Goal: Find contact information: Find contact information

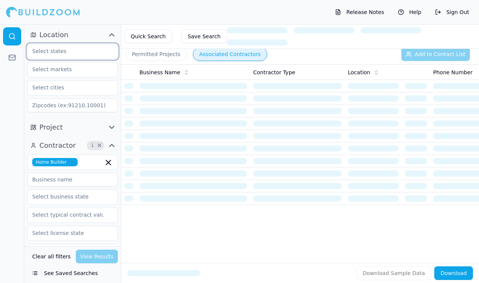
click at [75, 53] on input "text" at bounding box center [68, 51] width 80 height 14
click at [72, 69] on div "[US_STATE]" at bounding box center [72, 69] width 87 height 12
click at [171, 53] on button "Permitted Projects" at bounding box center [156, 54] width 61 height 14
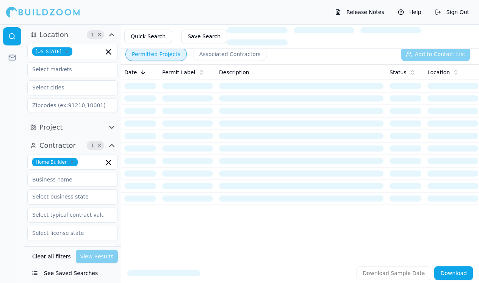
click at [209, 55] on button "Associated Contractors" at bounding box center [230, 54] width 74 height 14
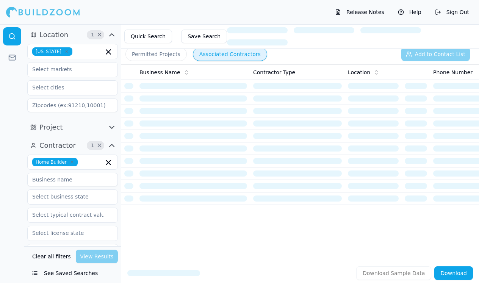
click at [106, 159] on icon "button" at bounding box center [108, 162] width 9 height 9
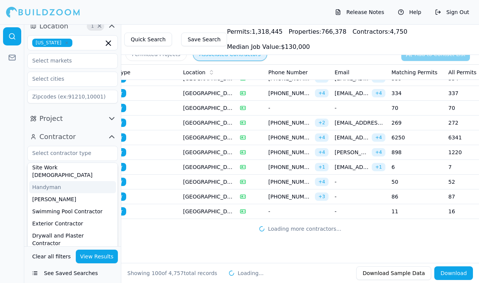
click at [309, 205] on td "-" at bounding box center [298, 211] width 66 height 15
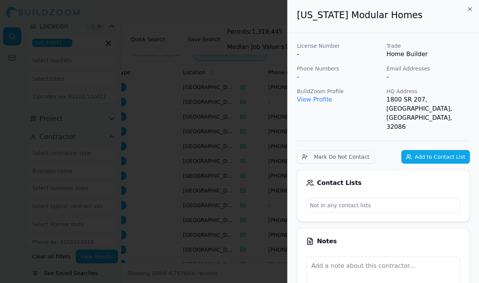
click at [268, 147] on div at bounding box center [239, 141] width 479 height 283
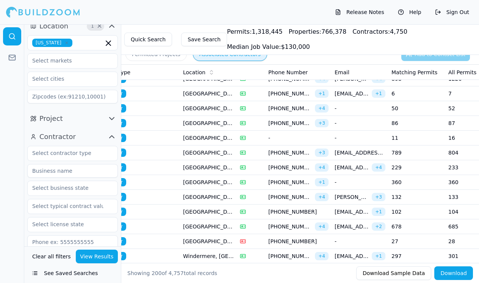
scroll to position [1414, 0]
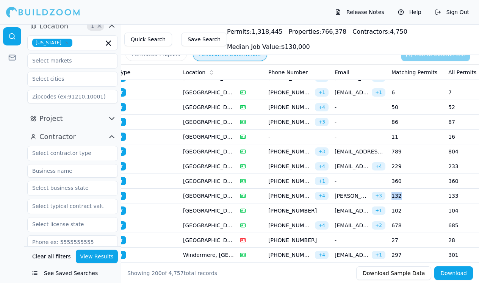
click at [410, 201] on td "132" at bounding box center [417, 196] width 57 height 15
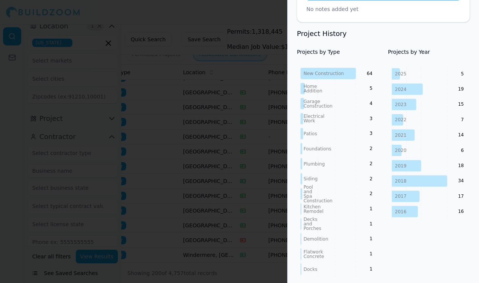
scroll to position [362, 0]
click at [266, 212] on div at bounding box center [239, 141] width 479 height 283
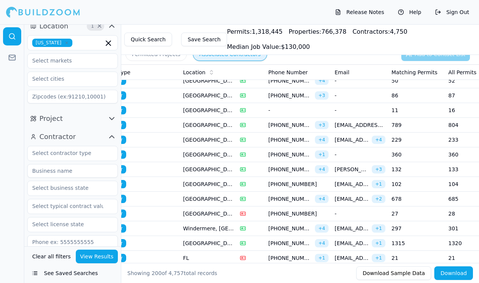
scroll to position [1442, 0]
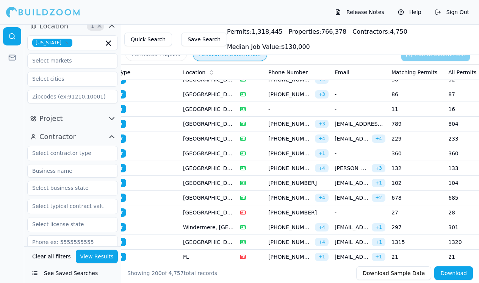
click at [407, 216] on td "27" at bounding box center [417, 213] width 57 height 15
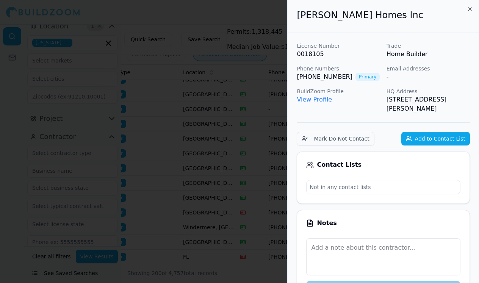
scroll to position [0, 0]
drag, startPoint x: 295, startPoint y: 75, endPoint x: 342, endPoint y: 75, distance: 46.3
copy link "(407) 228-0149"
click at [283, 175] on div at bounding box center [239, 141] width 479 height 283
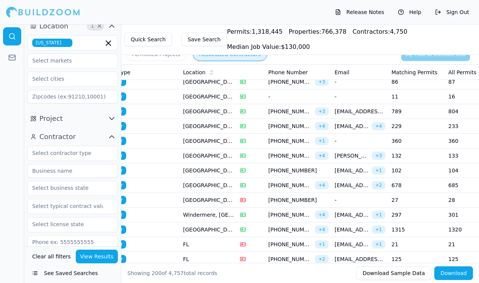
scroll to position [1461, 0]
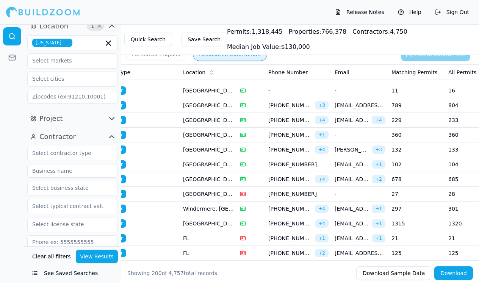
click at [403, 240] on td "21" at bounding box center [417, 238] width 57 height 15
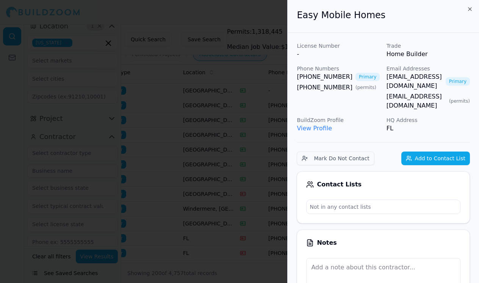
scroll to position [0, 0]
drag, startPoint x: 292, startPoint y: 73, endPoint x: 344, endPoint y: 75, distance: 51.2
copy link "(813) 957-4774"
drag, startPoint x: 50, startPoint y: 225, endPoint x: 222, endPoint y: 238, distance: 171.9
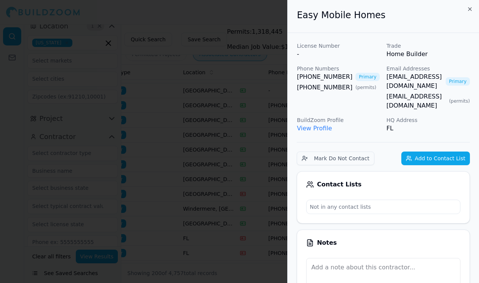
click at [51, 225] on div at bounding box center [239, 141] width 479 height 283
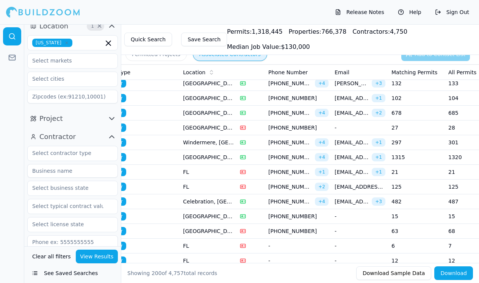
scroll to position [1527, 0]
click at [396, 184] on td "125" at bounding box center [417, 186] width 57 height 15
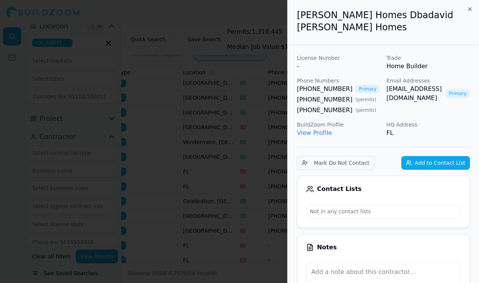
scroll to position [0, 0]
drag, startPoint x: 295, startPoint y: 74, endPoint x: 341, endPoint y: 78, distance: 45.3
copy link "(904) 779-3005"
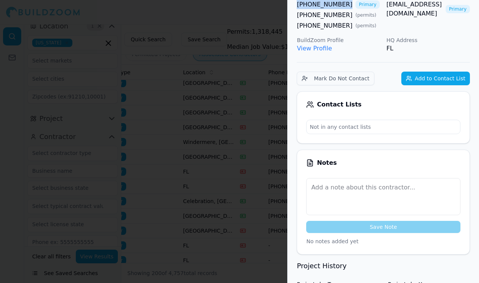
scroll to position [138, 0]
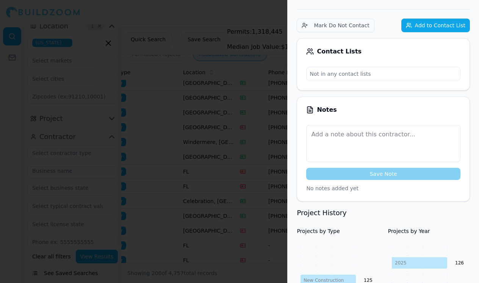
drag, startPoint x: 248, startPoint y: 208, endPoint x: 281, endPoint y: 218, distance: 35.2
click at [248, 208] on div at bounding box center [239, 141] width 479 height 283
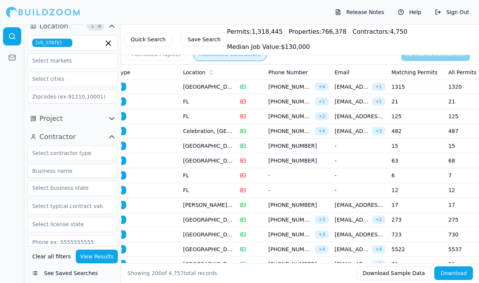
scroll to position [1599, 0]
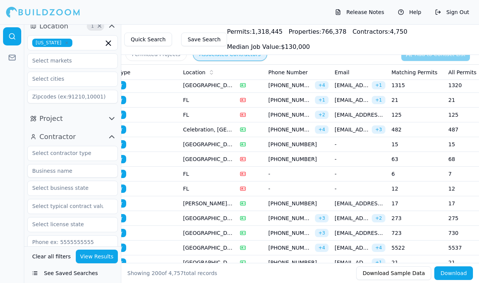
click at [420, 199] on td "17" at bounding box center [417, 203] width 57 height 15
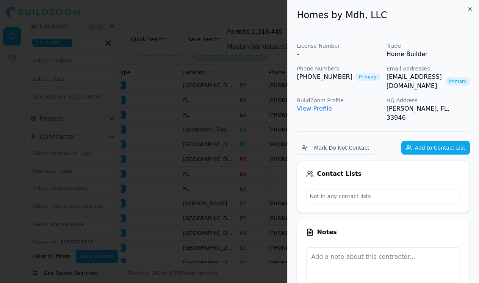
scroll to position [0, 0]
drag, startPoint x: 295, startPoint y: 74, endPoint x: 339, endPoint y: 75, distance: 44.4
copy link "(952) 292-194"
click at [361, 80] on span "Primary" at bounding box center [368, 77] width 24 height 8
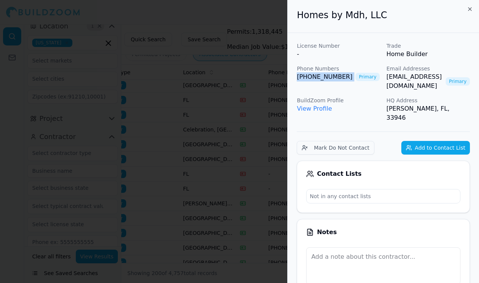
drag, startPoint x: 294, startPoint y: 74, endPoint x: 348, endPoint y: 77, distance: 53.6
copy link "(952) 292-1940"
click at [299, 161] on div "Contact Lists Not in any contact lists" at bounding box center [383, 187] width 173 height 52
click at [287, 155] on div at bounding box center [239, 141] width 479 height 283
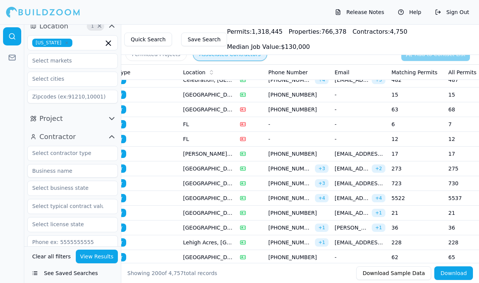
scroll to position [1652, 0]
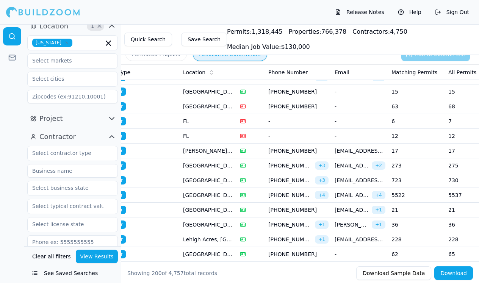
click at [398, 196] on td "5522" at bounding box center [417, 195] width 57 height 15
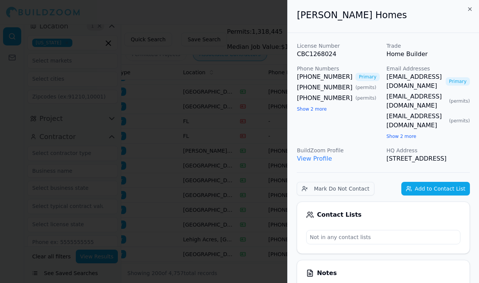
scroll to position [0, 0]
drag, startPoint x: 293, startPoint y: 73, endPoint x: 348, endPoint y: 77, distance: 54.8
copy link "(813) 739-7425"
click at [251, 204] on div at bounding box center [239, 141] width 479 height 283
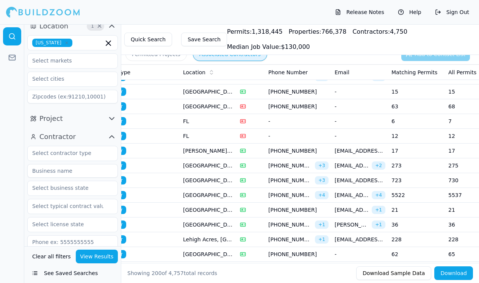
scroll to position [1679, 0]
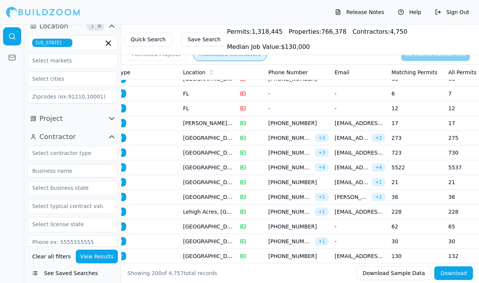
click at [413, 198] on td "36" at bounding box center [417, 197] width 57 height 15
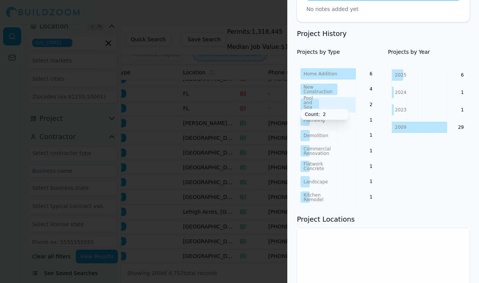
scroll to position [332, 0]
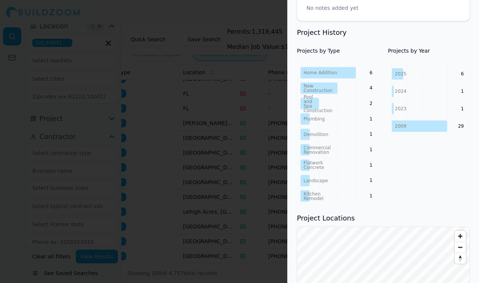
click at [233, 202] on div at bounding box center [239, 141] width 479 height 283
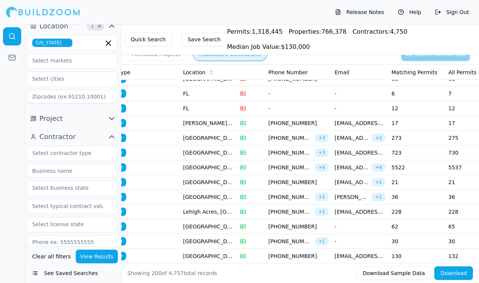
scroll to position [1704, 0]
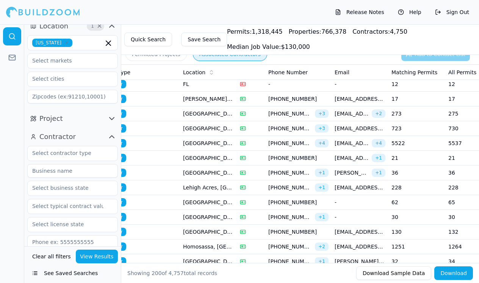
click at [388, 218] on td "-" at bounding box center [360, 217] width 57 height 15
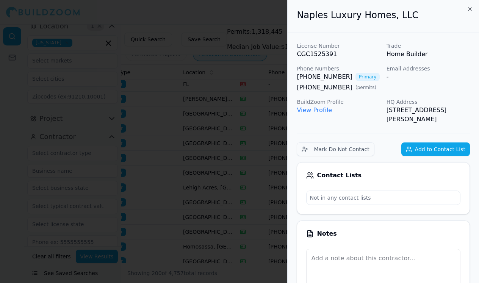
scroll to position [0, 0]
drag, startPoint x: 292, startPoint y: 73, endPoint x: 343, endPoint y: 75, distance: 50.9
copy link "(239) 961-5570"
drag, startPoint x: 270, startPoint y: 157, endPoint x: 425, endPoint y: 276, distance: 195.4
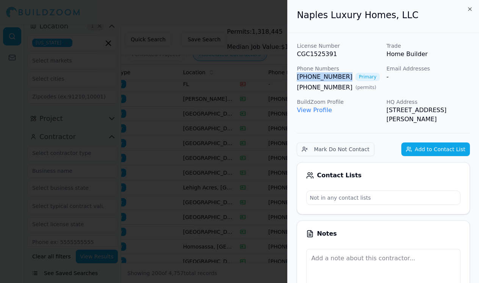
click at [270, 157] on div at bounding box center [239, 141] width 479 height 283
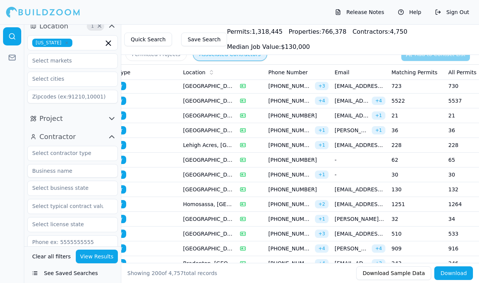
scroll to position [1747, 0]
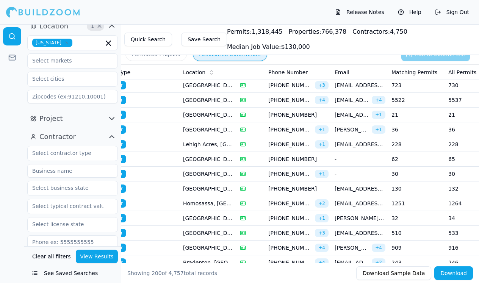
click at [403, 223] on td "32" at bounding box center [417, 218] width 57 height 15
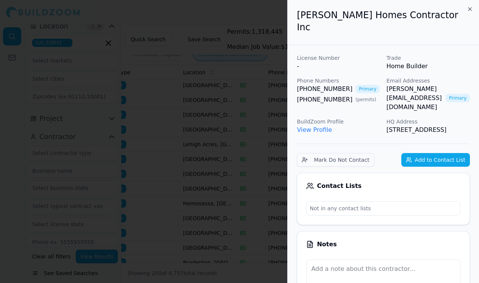
scroll to position [0, 0]
drag, startPoint x: 295, startPoint y: 77, endPoint x: 341, endPoint y: 80, distance: 46.0
copy link "(813) 764-3486"
click at [304, 201] on div "Not in any contact lists" at bounding box center [383, 208] width 173 height 14
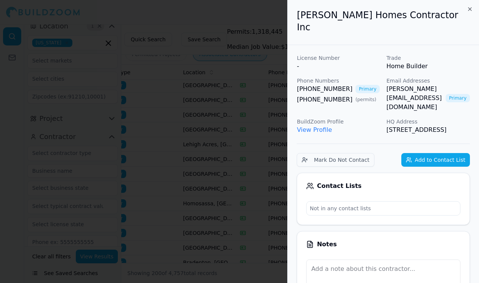
click at [273, 211] on div at bounding box center [239, 141] width 479 height 283
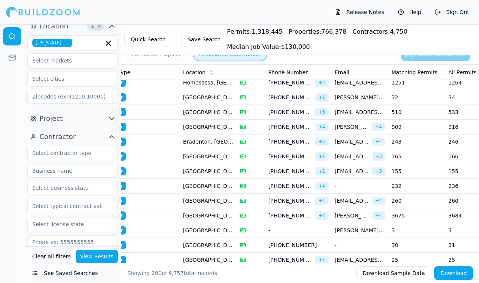
scroll to position [1871, 0]
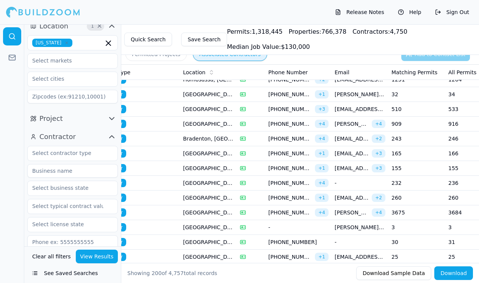
click at [401, 182] on td "232" at bounding box center [417, 183] width 57 height 15
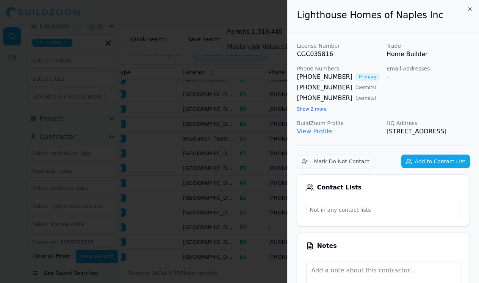
scroll to position [0, 0]
drag, startPoint x: 293, startPoint y: 76, endPoint x: 344, endPoint y: 78, distance: 51.2
copy link "(239) 352-3344"
click at [283, 96] on div at bounding box center [239, 141] width 479 height 283
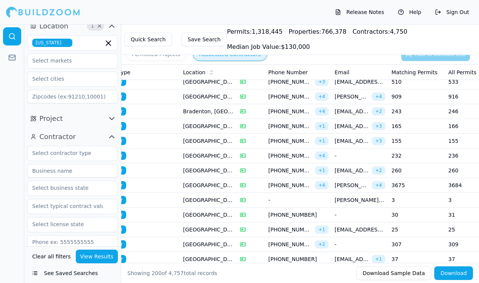
scroll to position [1907, 0]
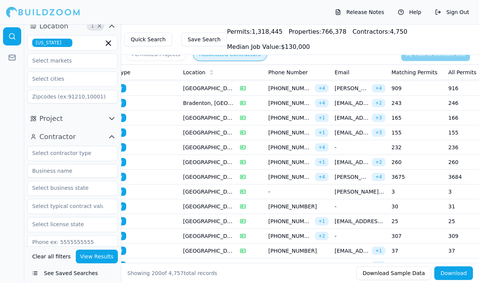
click at [405, 207] on td "30" at bounding box center [417, 206] width 57 height 15
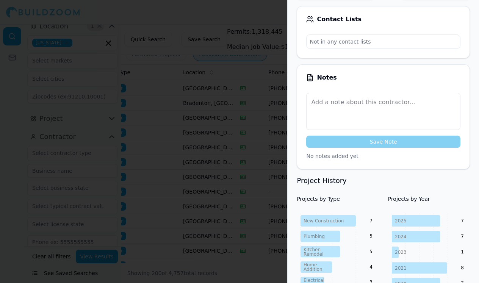
scroll to position [0, 0]
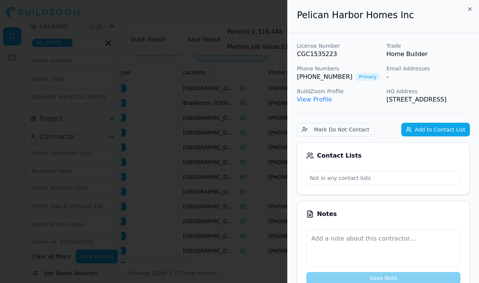
click at [259, 151] on div at bounding box center [239, 141] width 479 height 283
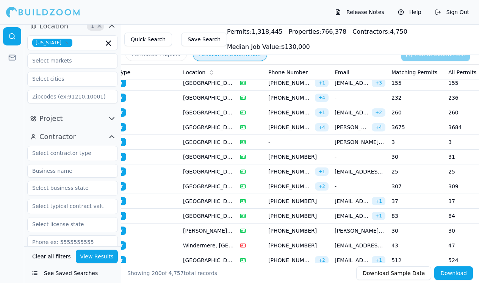
scroll to position [1973, 0]
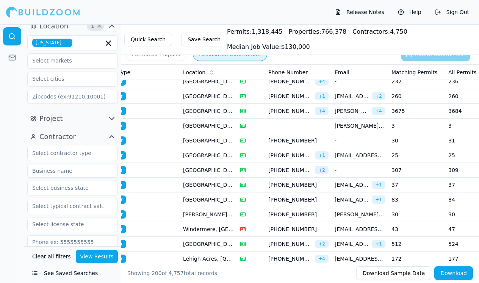
click at [405, 189] on td "37" at bounding box center [417, 185] width 57 height 15
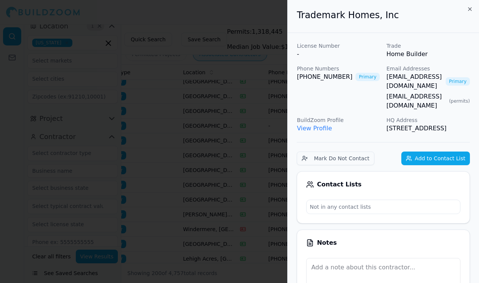
scroll to position [0, 0]
drag, startPoint x: 295, startPoint y: 74, endPoint x: 344, endPoint y: 76, distance: 49.0
copy link "(904) 484-6368"
click at [154, 135] on div at bounding box center [239, 141] width 479 height 283
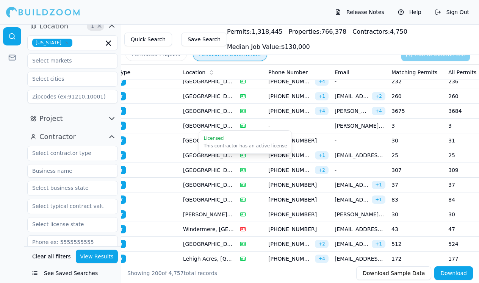
scroll to position [1988, 0]
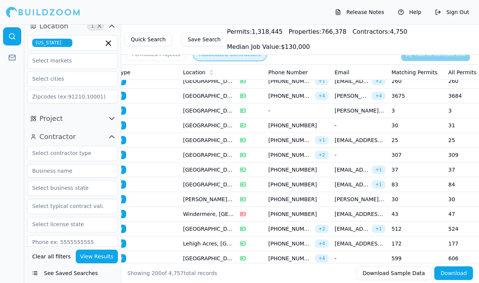
click at [402, 202] on td "30" at bounding box center [417, 199] width 57 height 15
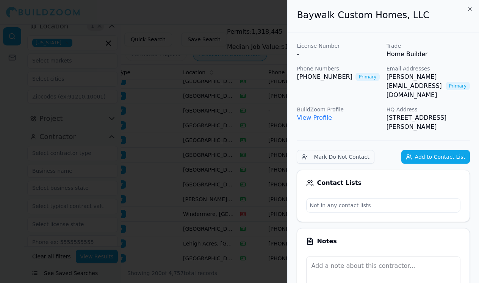
scroll to position [0, 0]
click at [262, 112] on div at bounding box center [239, 141] width 479 height 283
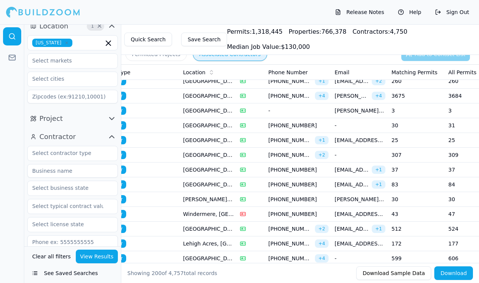
scroll to position [2004, 0]
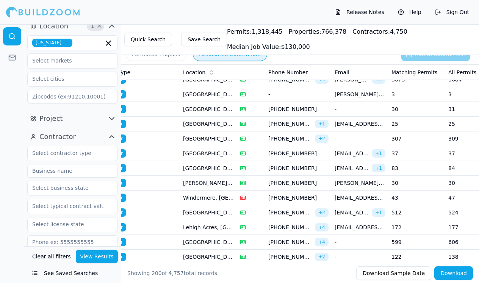
click at [402, 191] on td "43" at bounding box center [417, 198] width 57 height 15
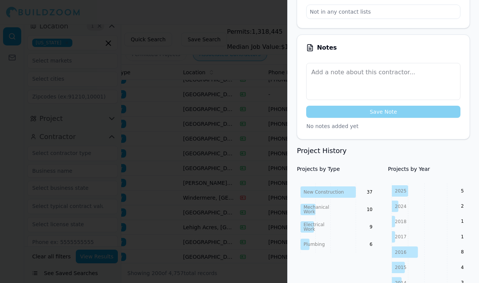
scroll to position [180, 0]
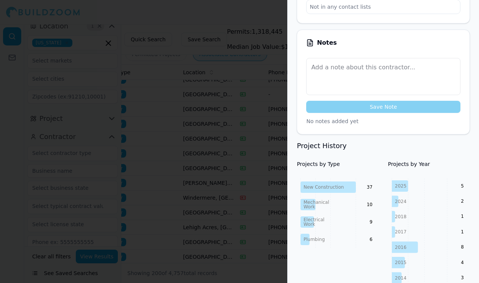
click at [270, 206] on div at bounding box center [239, 141] width 479 height 283
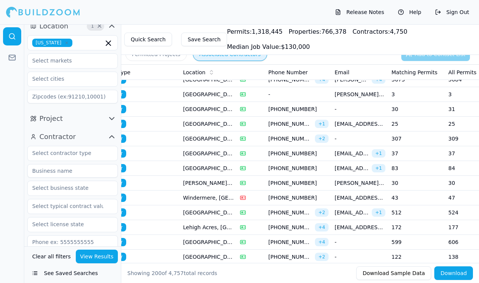
click at [401, 183] on td "30" at bounding box center [417, 183] width 57 height 15
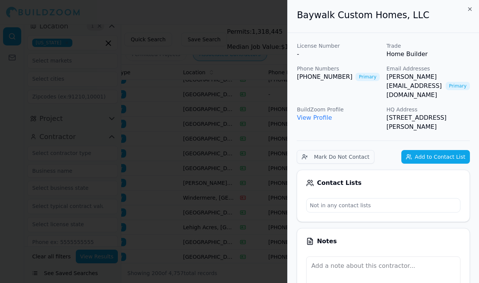
scroll to position [-3, 0]
click at [255, 206] on div at bounding box center [239, 141] width 479 height 283
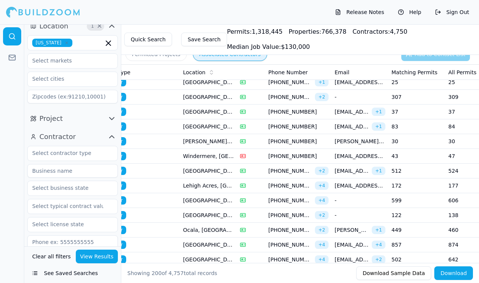
scroll to position [2051, 0]
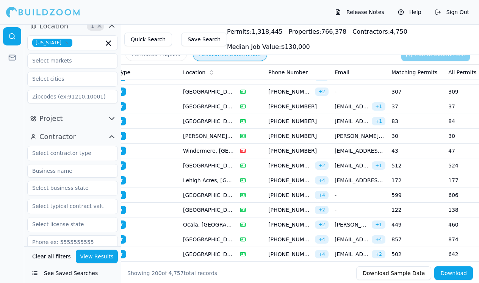
click at [406, 211] on td "122" at bounding box center [417, 210] width 57 height 15
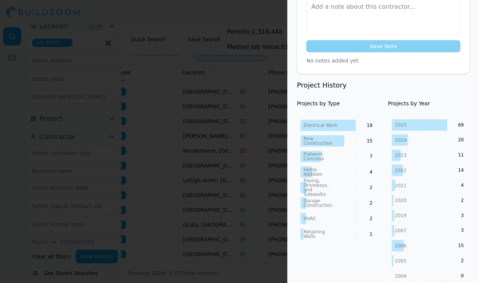
scroll to position [263, 0]
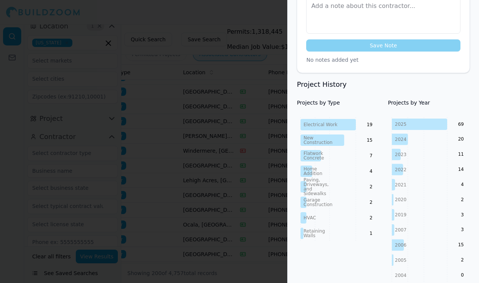
click at [272, 240] on div at bounding box center [239, 141] width 479 height 283
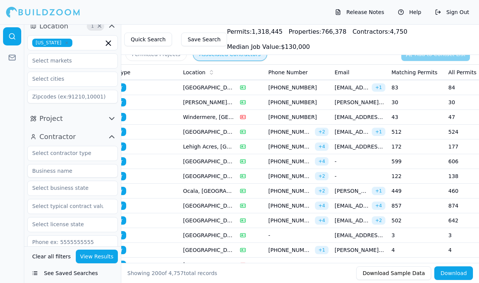
scroll to position [2086, 0]
click at [405, 185] on td "449" at bounding box center [417, 190] width 57 height 15
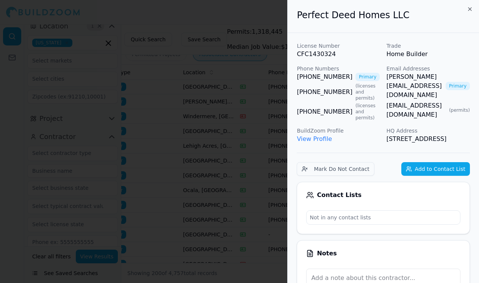
scroll to position [0, 0]
drag, startPoint x: 295, startPoint y: 74, endPoint x: 346, endPoint y: 77, distance: 51.3
click at [284, 177] on div at bounding box center [239, 141] width 479 height 283
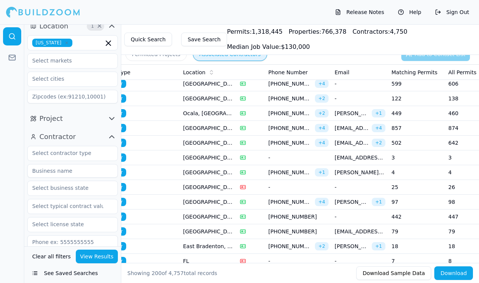
scroll to position [2163, 0]
click at [400, 199] on td "97" at bounding box center [417, 202] width 57 height 15
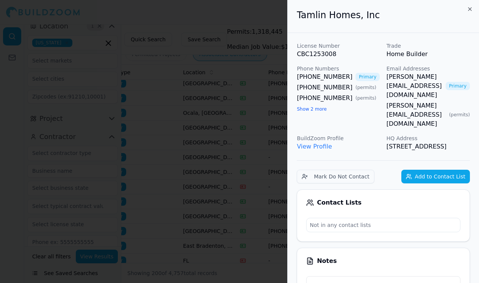
scroll to position [0, 0]
drag, startPoint x: 296, startPoint y: 74, endPoint x: 341, endPoint y: 75, distance: 45.5
click at [227, 153] on div at bounding box center [239, 141] width 479 height 283
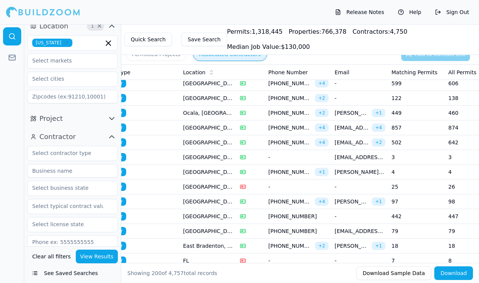
click at [381, 189] on td "-" at bounding box center [360, 187] width 57 height 15
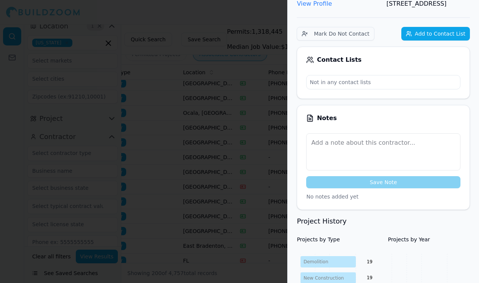
scroll to position [134, 0]
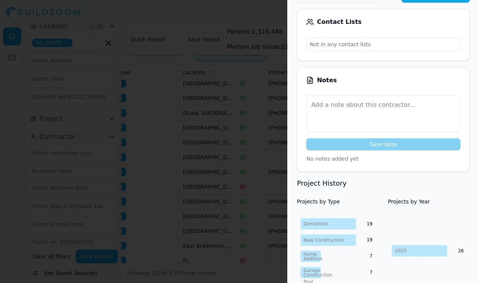
click at [281, 234] on div at bounding box center [239, 141] width 479 height 283
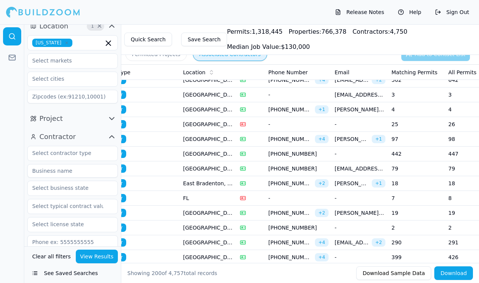
scroll to position [2230, 0]
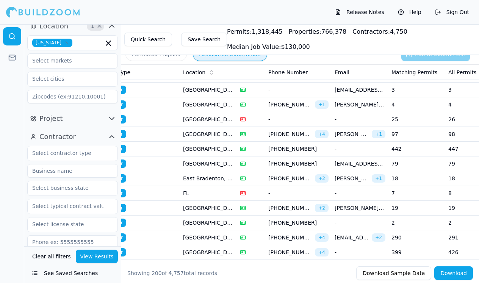
click at [406, 178] on td "18" at bounding box center [417, 178] width 57 height 15
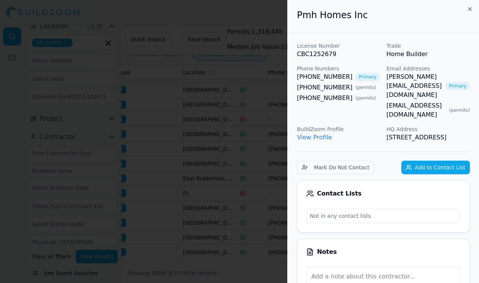
scroll to position [0, 0]
drag, startPoint x: 296, startPoint y: 75, endPoint x: 341, endPoint y: 74, distance: 44.4
click at [242, 207] on div at bounding box center [239, 141] width 479 height 283
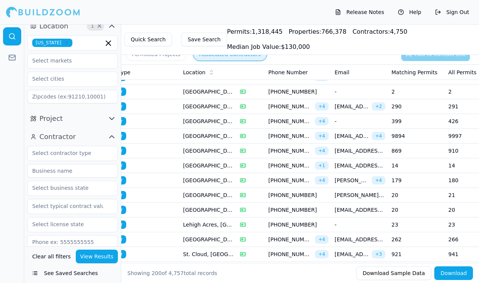
scroll to position [2362, 0]
click at [410, 164] on td "14" at bounding box center [417, 165] width 57 height 15
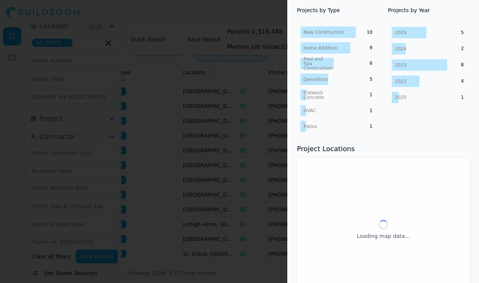
scroll to position [350, 0]
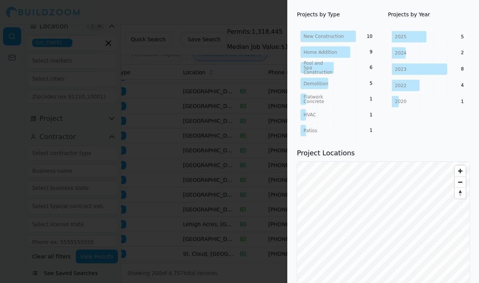
click at [250, 160] on div at bounding box center [239, 141] width 479 height 283
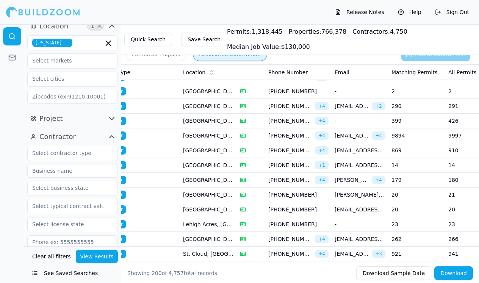
click at [410, 117] on td "399" at bounding box center [417, 121] width 57 height 15
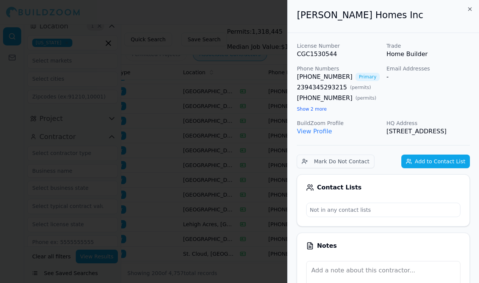
scroll to position [0, 0]
drag, startPoint x: 292, startPoint y: 76, endPoint x: 350, endPoint y: 75, distance: 58.4
click at [198, 198] on div at bounding box center [239, 141] width 479 height 283
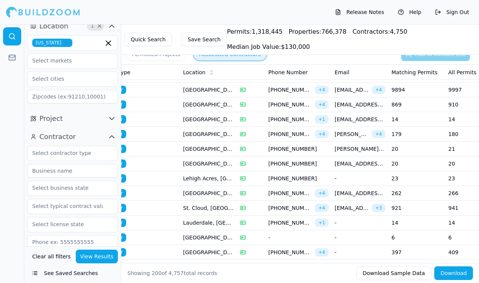
scroll to position [2408, 0]
click at [367, 179] on td "-" at bounding box center [360, 178] width 57 height 15
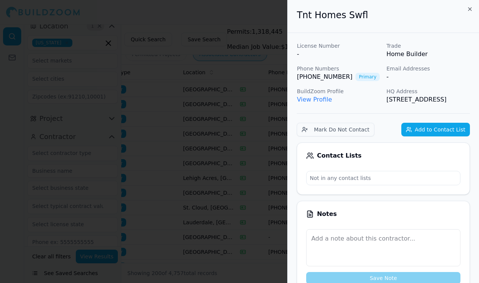
scroll to position [0, 0]
click at [278, 92] on div at bounding box center [239, 141] width 479 height 283
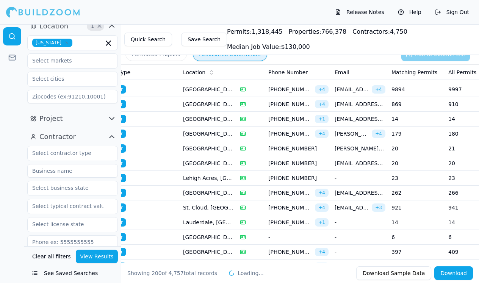
scroll to position [2450, 0]
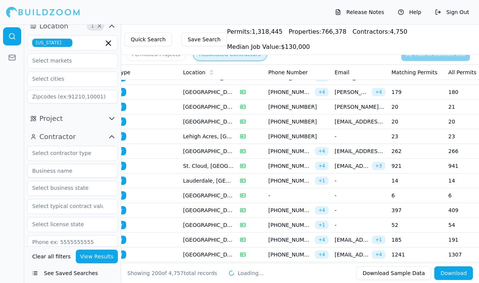
click at [394, 184] on td "14" at bounding box center [417, 181] width 57 height 15
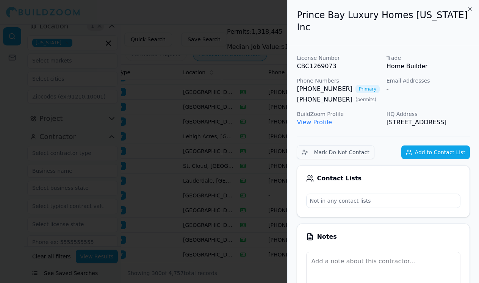
scroll to position [0, 0]
drag, startPoint x: 295, startPoint y: 73, endPoint x: 345, endPoint y: 77, distance: 50.6
click at [248, 213] on div at bounding box center [239, 141] width 479 height 283
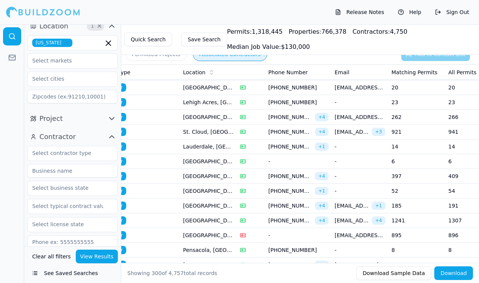
scroll to position [2486, 0]
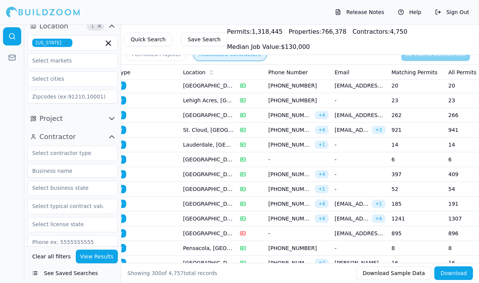
click at [408, 187] on td "52" at bounding box center [417, 189] width 57 height 15
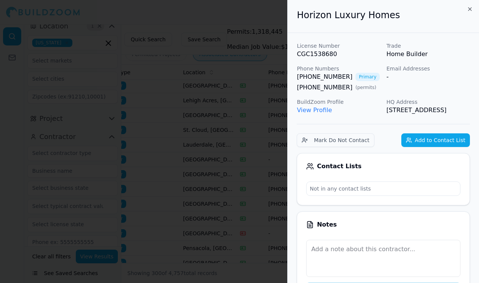
scroll to position [0, 0]
drag, startPoint x: 295, startPoint y: 80, endPoint x: 340, endPoint y: 80, distance: 45.5
click at [268, 170] on div at bounding box center [239, 141] width 479 height 283
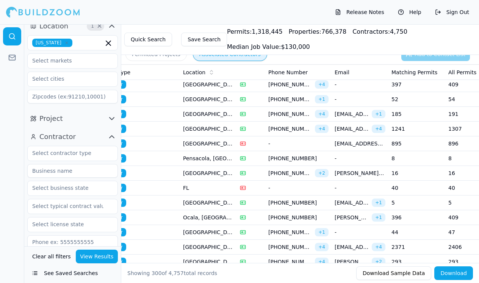
scroll to position [2579, 0]
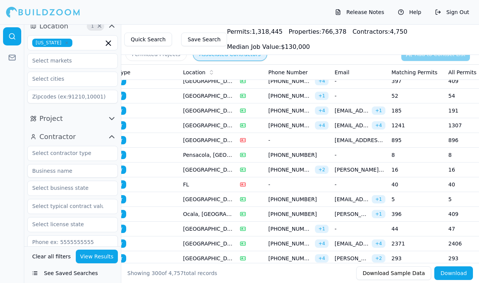
click at [399, 184] on td "40" at bounding box center [417, 184] width 57 height 15
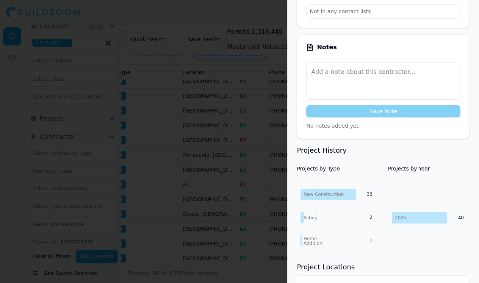
scroll to position [219, 0]
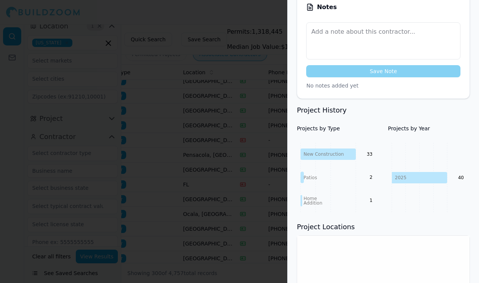
click at [258, 188] on div at bounding box center [239, 141] width 479 height 283
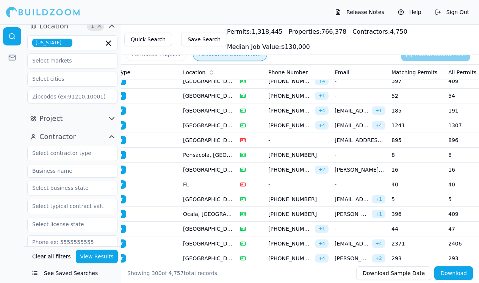
scroll to position [2601, 0]
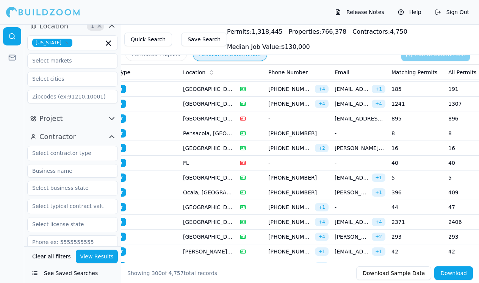
click at [366, 204] on td "-" at bounding box center [360, 207] width 57 height 15
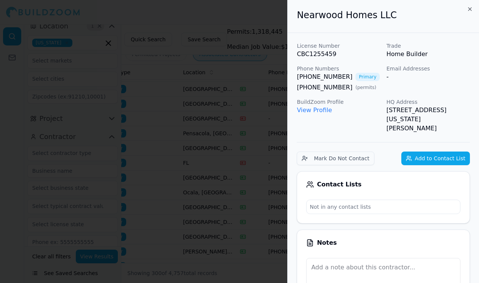
scroll to position [0, 0]
drag, startPoint x: 297, startPoint y: 75, endPoint x: 346, endPoint y: 75, distance: 49.7
click at [249, 204] on div at bounding box center [239, 141] width 479 height 283
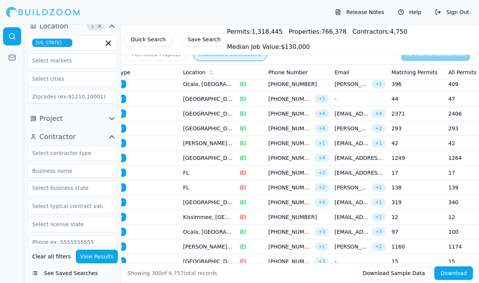
scroll to position [2714, 0]
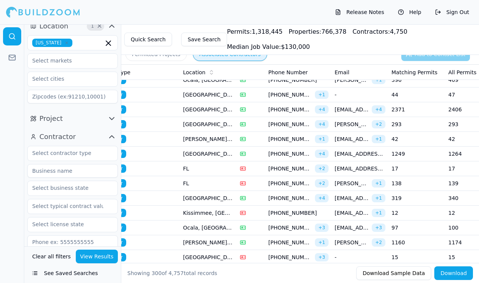
click at [412, 165] on td "17" at bounding box center [417, 169] width 57 height 15
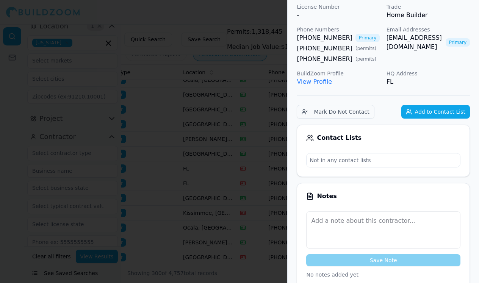
scroll to position [2, 0]
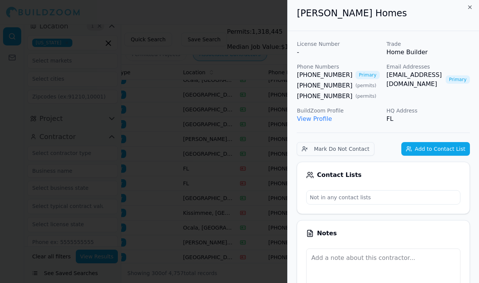
click at [257, 145] on div at bounding box center [239, 141] width 479 height 283
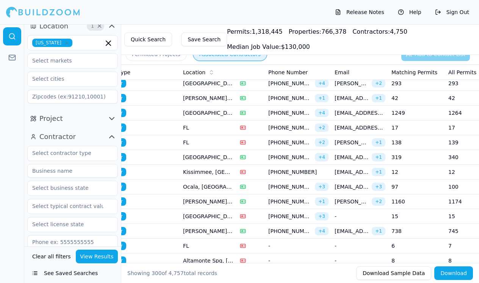
scroll to position [2756, 0]
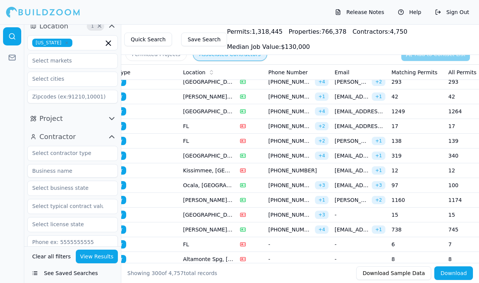
click at [381, 212] on td "-" at bounding box center [360, 215] width 57 height 15
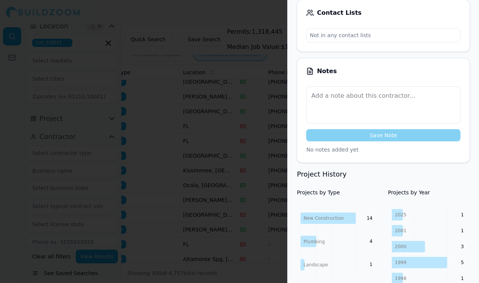
scroll to position [175, 0]
click at [285, 224] on div at bounding box center [239, 141] width 479 height 283
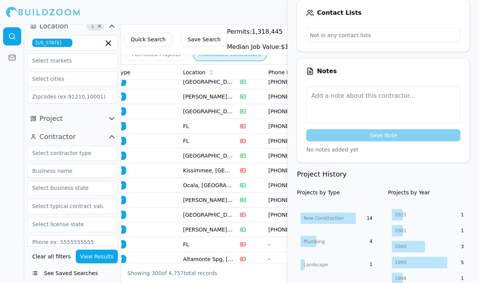
click at [285, 224] on td "(863) 465-9999 + 4" at bounding box center [298, 230] width 66 height 15
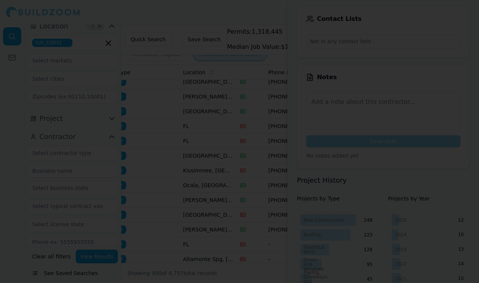
click at [267, 228] on div at bounding box center [239, 141] width 479 height 283
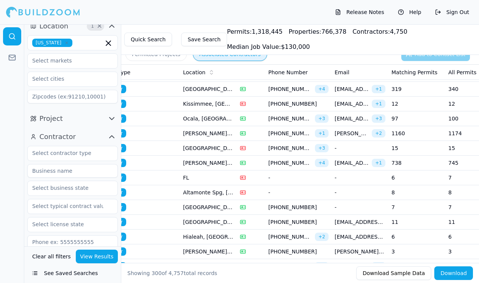
scroll to position [2824, 0]
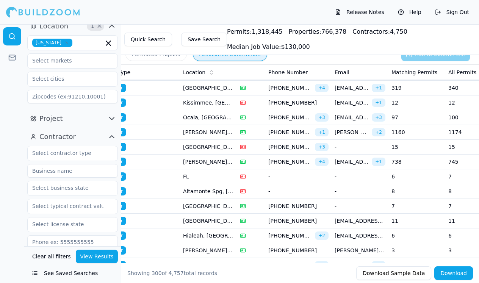
click at [421, 216] on td "11" at bounding box center [417, 221] width 57 height 15
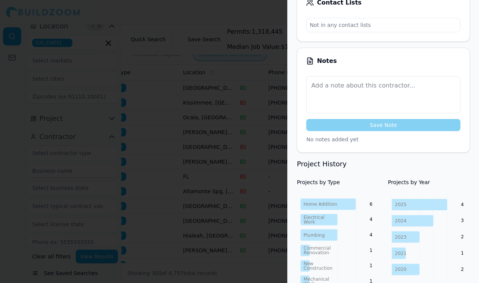
scroll to position [179, 0]
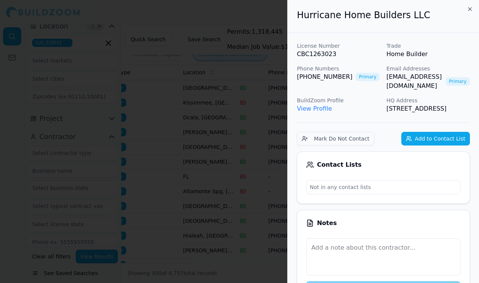
scroll to position [0, 0]
click at [275, 135] on div at bounding box center [239, 141] width 479 height 283
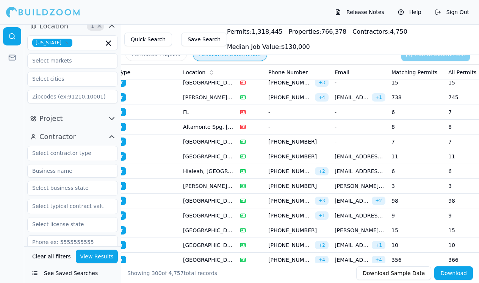
scroll to position [2891, 0]
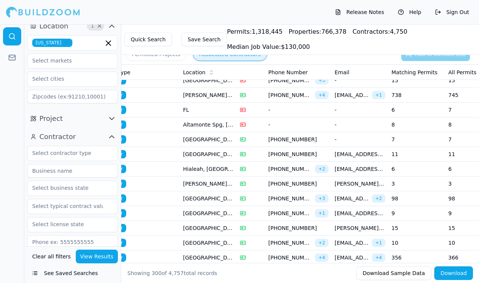
click at [404, 200] on td "98" at bounding box center [417, 198] width 57 height 15
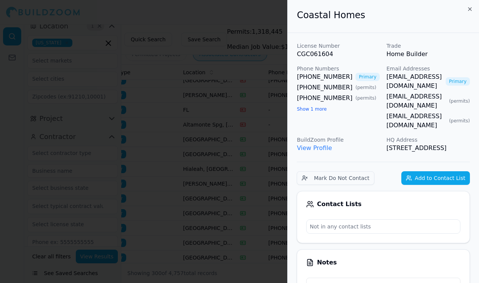
scroll to position [0, 1]
drag, startPoint x: 295, startPoint y: 77, endPoint x: 341, endPoint y: 79, distance: 45.2
copy link "(305) 796-3907"
click at [246, 154] on div at bounding box center [239, 141] width 479 height 283
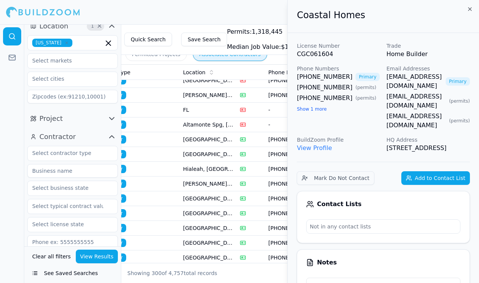
click at [246, 154] on div at bounding box center [251, 154] width 22 height 6
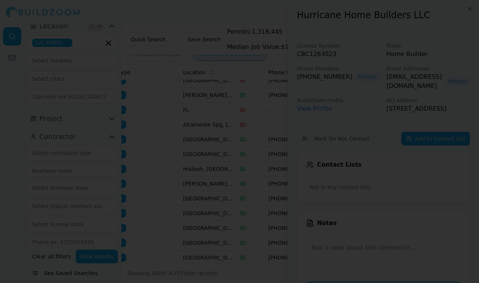
click at [249, 206] on div at bounding box center [239, 141] width 479 height 283
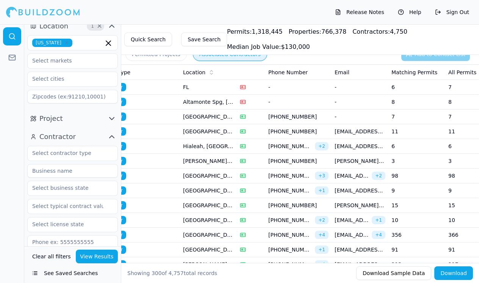
scroll to position [2915, 0]
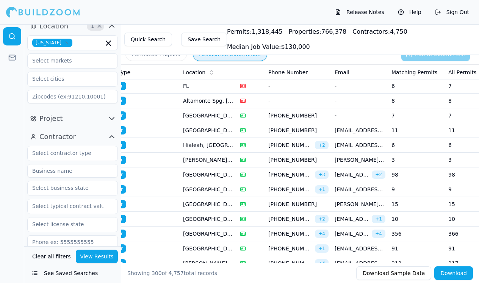
click at [420, 199] on td "15" at bounding box center [417, 204] width 57 height 15
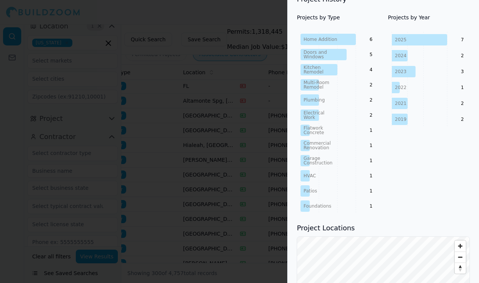
scroll to position [339, 0]
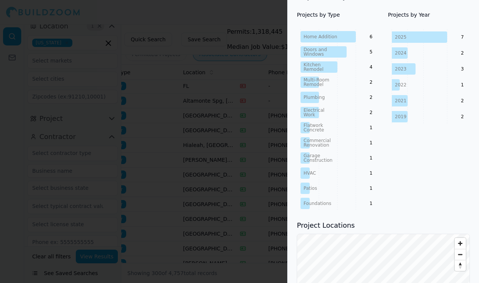
click at [279, 219] on div at bounding box center [239, 141] width 479 height 283
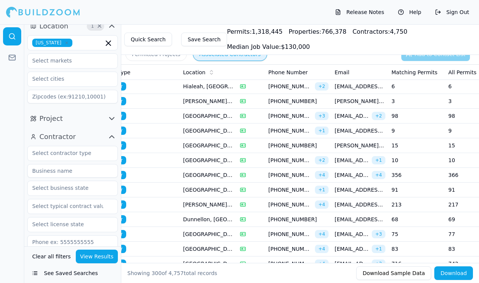
scroll to position [2990, 0]
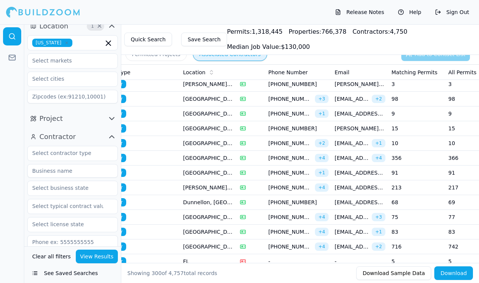
click at [410, 205] on td "68" at bounding box center [417, 202] width 57 height 15
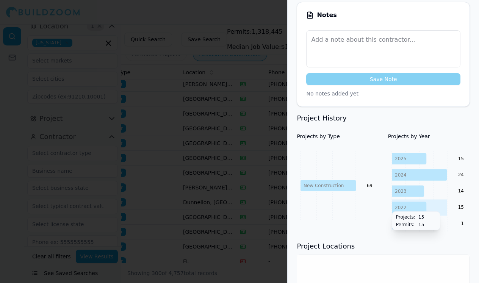
scroll to position [220, 0]
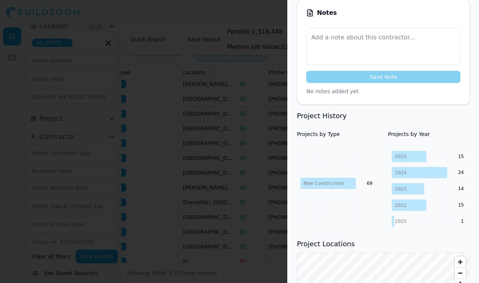
click at [228, 224] on div at bounding box center [239, 141] width 479 height 283
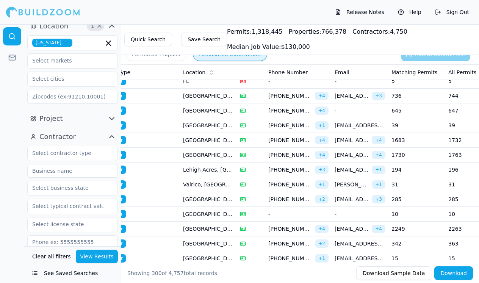
scroll to position [3171, 0]
click at [411, 183] on td "31" at bounding box center [417, 184] width 57 height 15
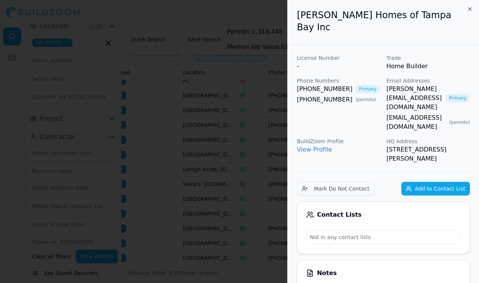
scroll to position [0, 2]
drag, startPoint x: 290, startPoint y: 77, endPoint x: 337, endPoint y: 80, distance: 46.4
copy link "(813) 695-159"
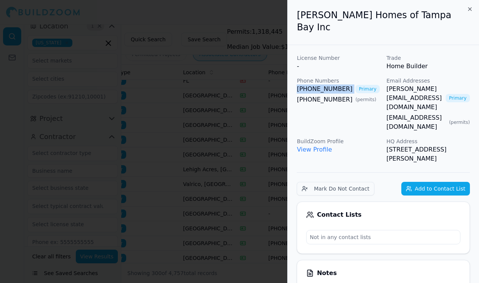
drag, startPoint x: 290, startPoint y: 77, endPoint x: 344, endPoint y: 75, distance: 53.1
copy link "(813) 695-1598"
click at [206, 248] on div at bounding box center [239, 141] width 479 height 283
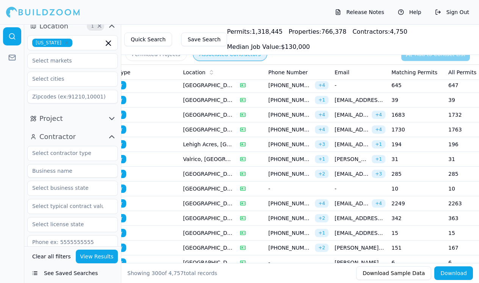
scroll to position [3199, 0]
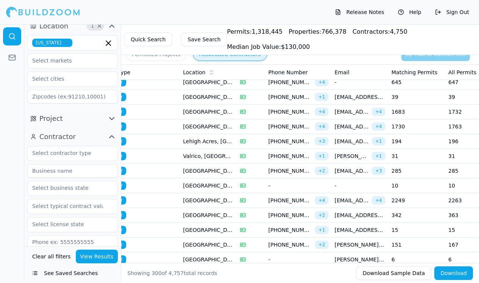
click at [405, 215] on td "342" at bounding box center [417, 215] width 57 height 15
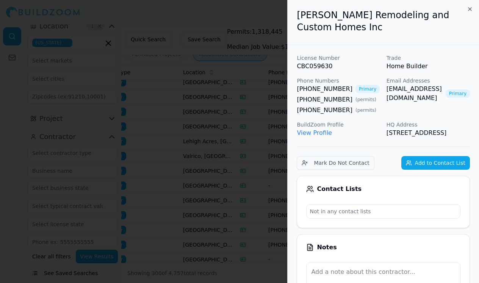
scroll to position [0, 0]
drag, startPoint x: 293, startPoint y: 74, endPoint x: 339, endPoint y: 77, distance: 46.4
copy link "(352) 371-7730"
click at [243, 172] on div at bounding box center [239, 141] width 479 height 283
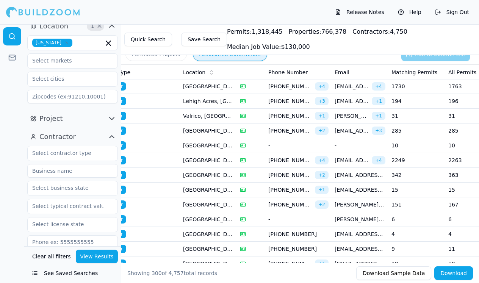
scroll to position [3240, 0]
click at [408, 189] on td "15" at bounding box center [417, 190] width 57 height 15
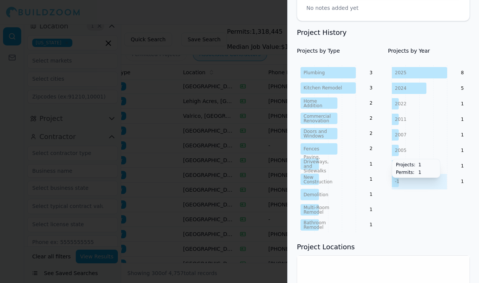
scroll to position [287, 0]
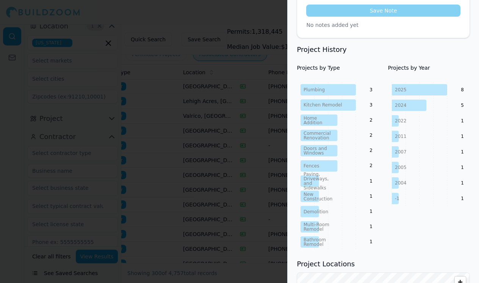
click at [247, 200] on div at bounding box center [239, 141] width 479 height 283
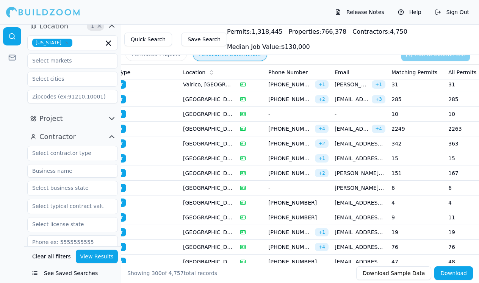
scroll to position [3287, 0]
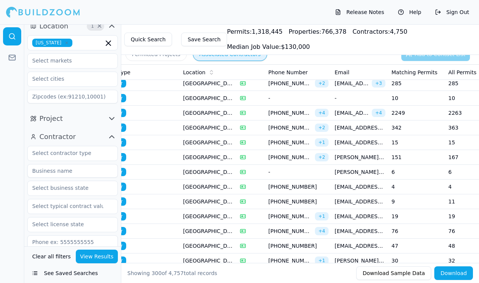
click at [407, 220] on td "19" at bounding box center [417, 216] width 57 height 15
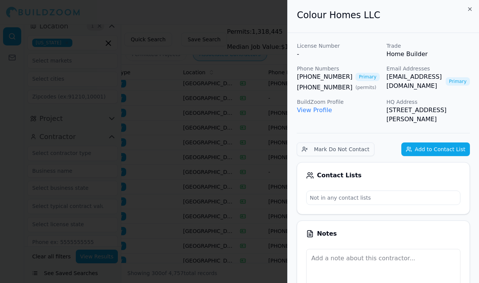
scroll to position [0, 0]
drag, startPoint x: 293, startPoint y: 76, endPoint x: 345, endPoint y: 78, distance: 52.0
copy link "(904) 813-0336"
click at [159, 187] on div at bounding box center [239, 141] width 479 height 283
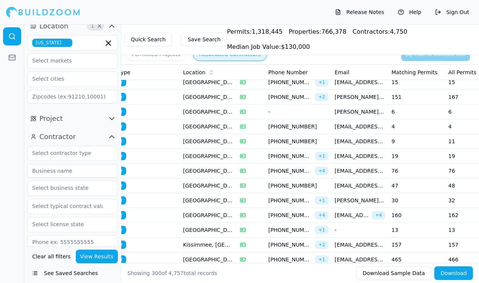
scroll to position [3348, 0]
click at [404, 168] on td "76" at bounding box center [417, 170] width 57 height 15
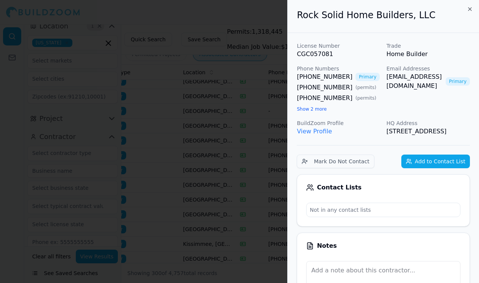
scroll to position [0, 0]
drag, startPoint x: 293, startPoint y: 70, endPoint x: 336, endPoint y: 75, distance: 42.8
drag, startPoint x: 294, startPoint y: 74, endPoint x: 341, endPoint y: 76, distance: 47.1
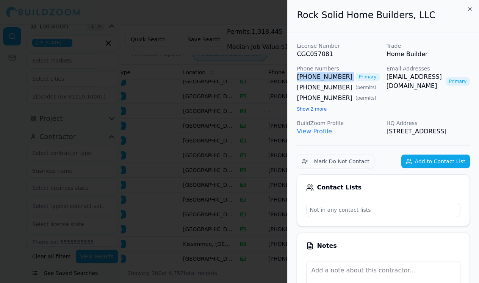
copy link "(954) 448-5352"
click at [34, 267] on div at bounding box center [239, 141] width 479 height 283
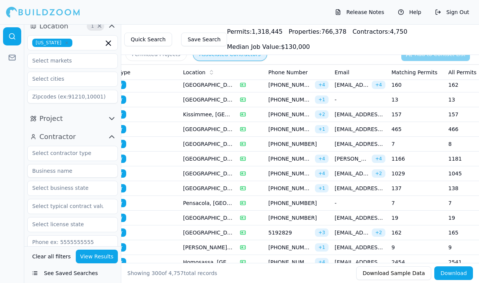
scroll to position [3478, 0]
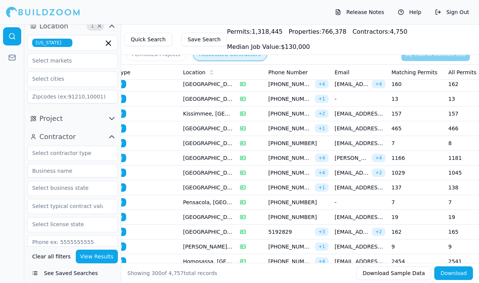
click at [405, 117] on td "157" at bounding box center [417, 114] width 57 height 15
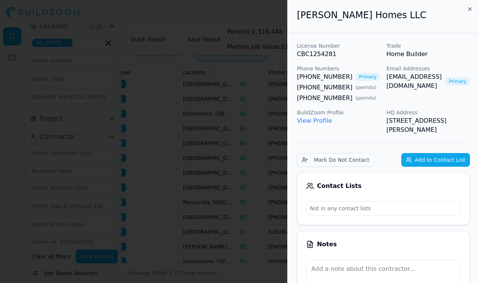
scroll to position [0, 0]
drag, startPoint x: 292, startPoint y: 71, endPoint x: 341, endPoint y: 79, distance: 49.5
click at [350, 57] on p "CBC1254281" at bounding box center [338, 54] width 83 height 9
drag, startPoint x: 294, startPoint y: 74, endPoint x: 342, endPoint y: 75, distance: 47.4
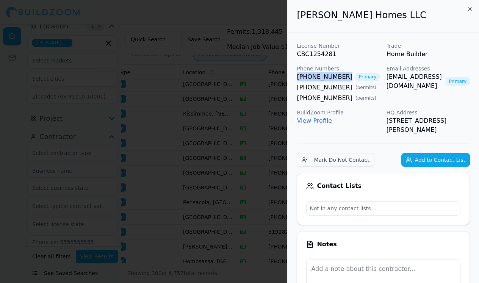
copy link "(321) 284-5850"
click at [23, 222] on div at bounding box center [239, 141] width 479 height 283
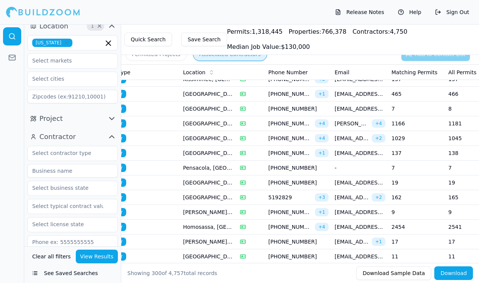
scroll to position [3525, 0]
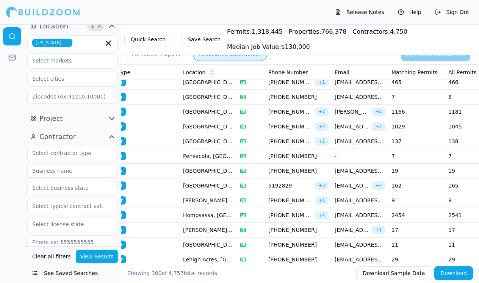
click at [394, 169] on td "19" at bounding box center [417, 171] width 57 height 15
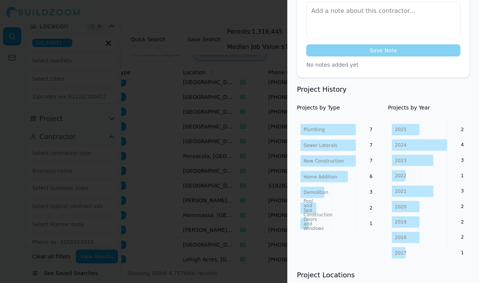
scroll to position [237, 0]
click at [253, 215] on div at bounding box center [239, 141] width 479 height 283
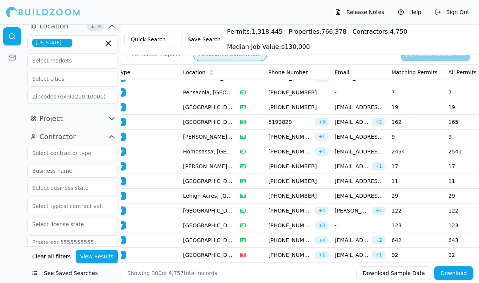
scroll to position [3589, 0]
click at [404, 189] on td "29" at bounding box center [417, 195] width 57 height 15
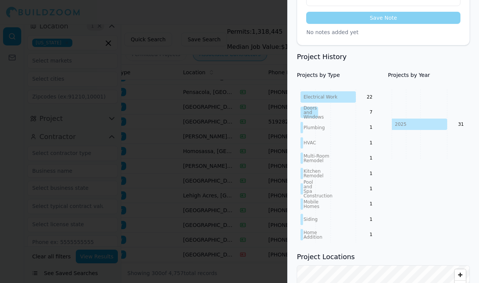
scroll to position [271, 0]
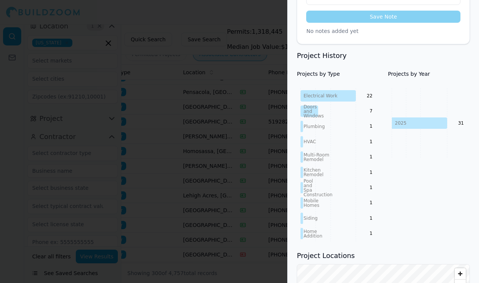
click at [270, 193] on div at bounding box center [239, 141] width 479 height 283
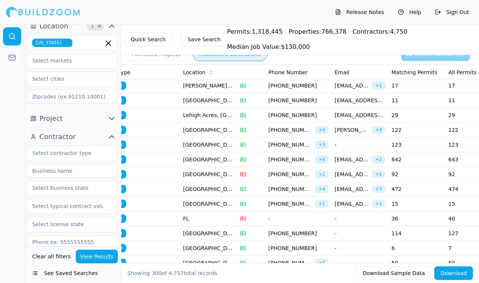
scroll to position [3672, 0]
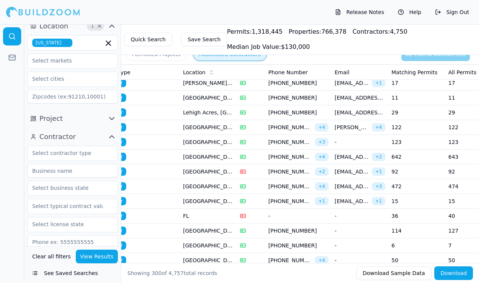
click at [405, 206] on td "15" at bounding box center [417, 201] width 57 height 15
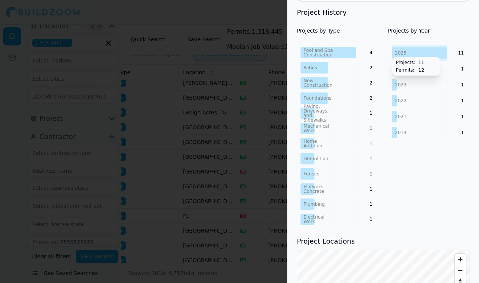
scroll to position [346, 0]
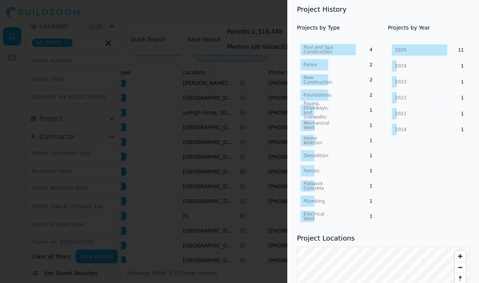
click at [277, 216] on div at bounding box center [239, 141] width 479 height 283
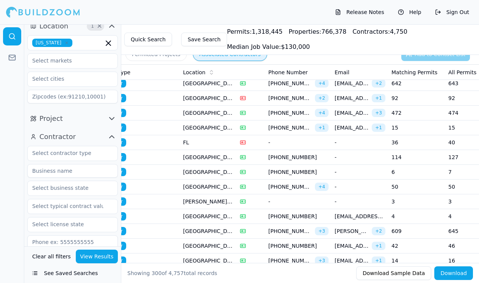
scroll to position [3748, 0]
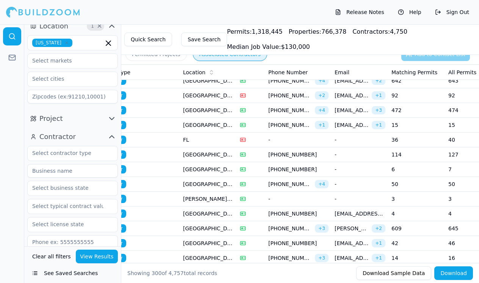
click at [385, 184] on td "-" at bounding box center [360, 184] width 57 height 15
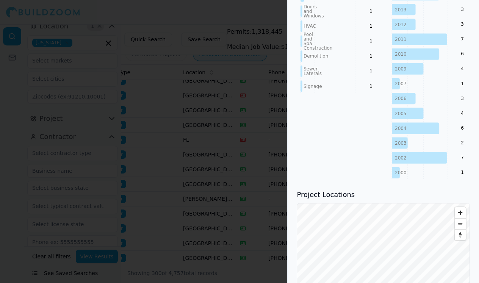
scroll to position [541, 0]
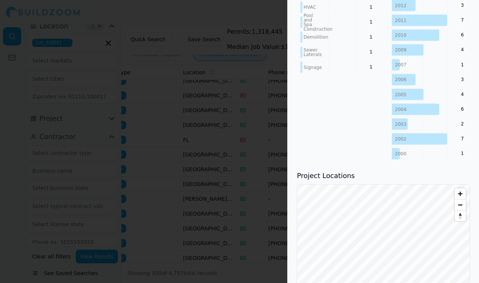
click at [272, 224] on div at bounding box center [239, 141] width 479 height 283
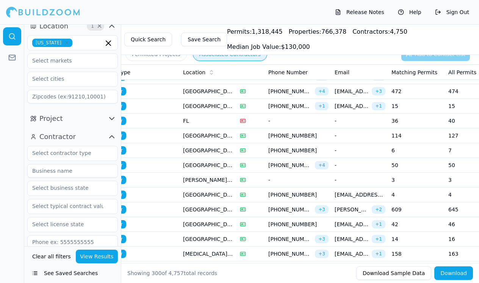
scroll to position [3767, 0]
click at [387, 226] on td "abreuhomesinc@yahoo.com + 1" at bounding box center [360, 224] width 57 height 15
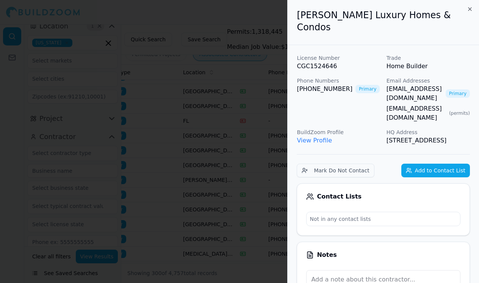
scroll to position [0, 0]
drag, startPoint x: 294, startPoint y: 79, endPoint x: 343, endPoint y: 78, distance: 48.9
copy link "(786) 389-3040"
click at [207, 166] on div at bounding box center [239, 141] width 479 height 283
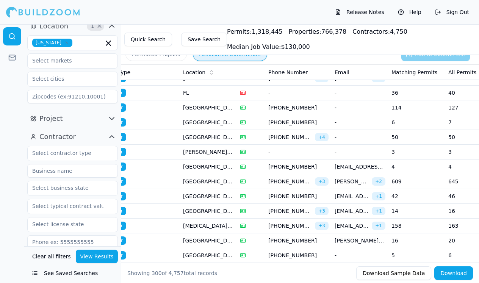
scroll to position [3816, 0]
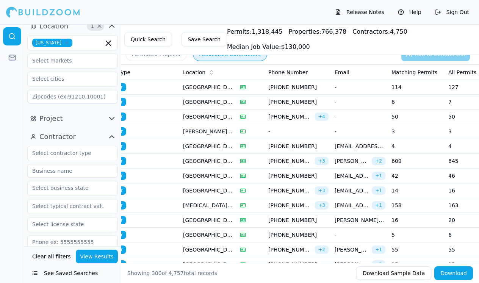
click at [354, 191] on span "melisse@flprecisionbuilders.com" at bounding box center [352, 191] width 34 height 8
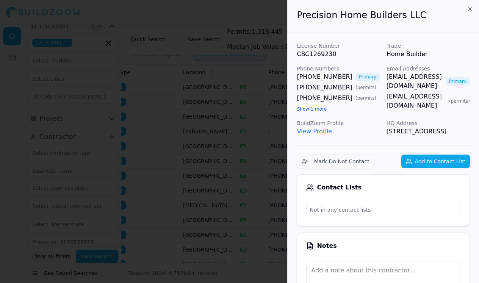
scroll to position [0, 0]
drag, startPoint x: 295, startPoint y: 75, endPoint x: 356, endPoint y: 75, distance: 61.4
copy div "(833) 335-3888 Pri"
click at [179, 191] on div at bounding box center [239, 141] width 479 height 283
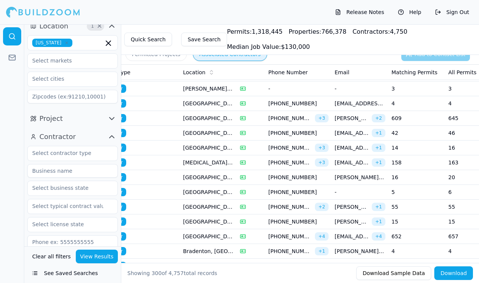
scroll to position [3859, 0]
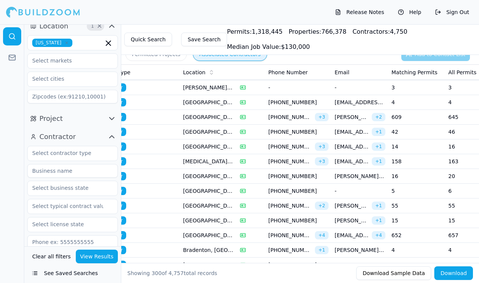
click at [404, 212] on td "55" at bounding box center [417, 206] width 57 height 15
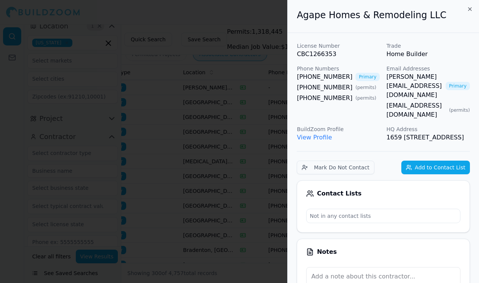
scroll to position [0, 0]
drag, startPoint x: 294, startPoint y: 74, endPoint x: 341, endPoint y: 75, distance: 47.4
copy link "(941) 786-7344"
click at [186, 128] on div at bounding box center [239, 141] width 479 height 283
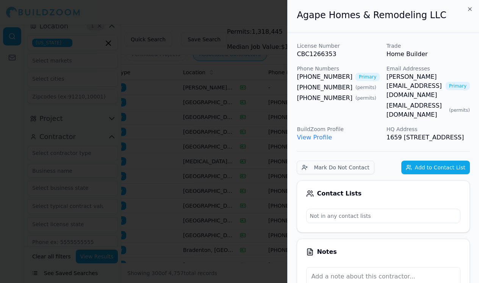
click at [186, 128] on div at bounding box center [239, 141] width 479 height 283
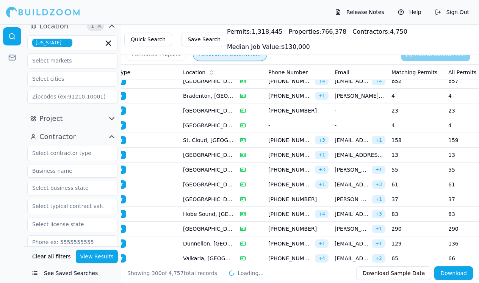
scroll to position [4015, 0]
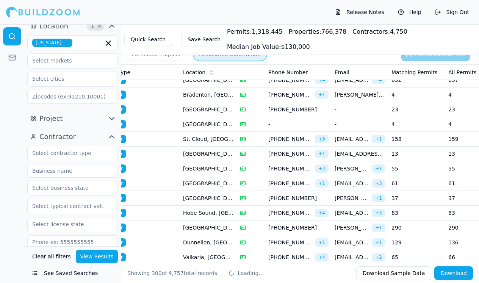
click at [407, 162] on td "55" at bounding box center [417, 169] width 57 height 15
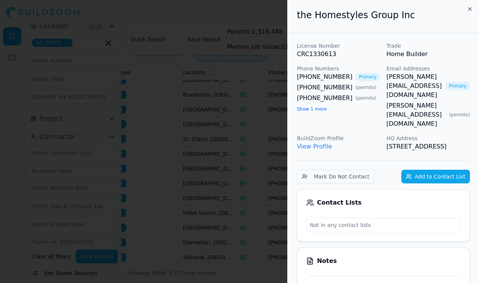
scroll to position [0, 5]
drag, startPoint x: 290, startPoint y: 74, endPoint x: 336, endPoint y: 75, distance: 46.3
click at [262, 152] on div at bounding box center [239, 141] width 479 height 283
click at [267, 158] on div at bounding box center [239, 141] width 479 height 283
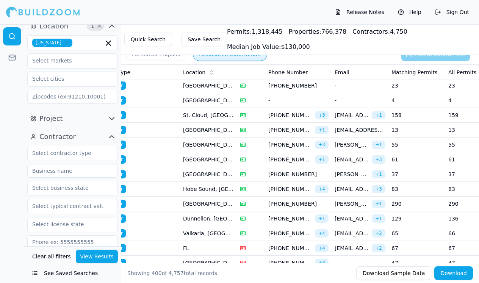
scroll to position [4042, 0]
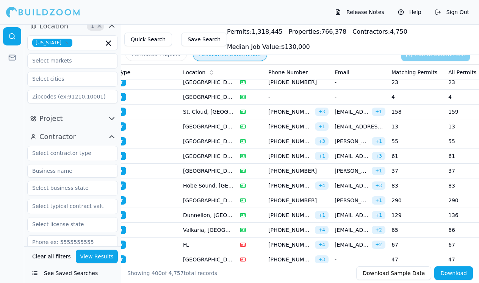
click at [405, 170] on td "37" at bounding box center [417, 171] width 57 height 15
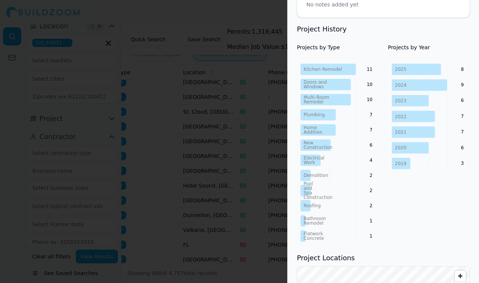
scroll to position [333, 0]
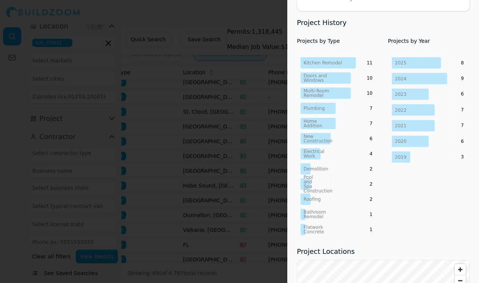
click at [221, 211] on div at bounding box center [239, 141] width 479 height 283
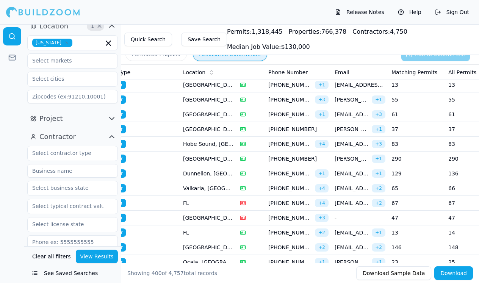
scroll to position [4086, 0]
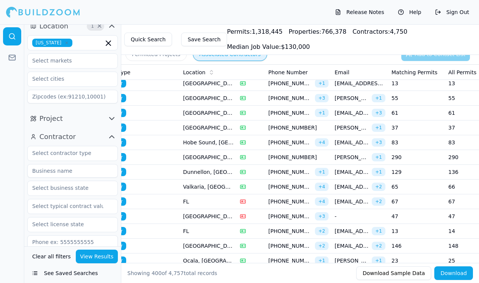
click at [411, 201] on td "67" at bounding box center [417, 202] width 57 height 15
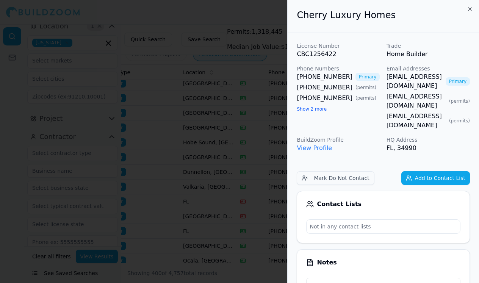
click at [411, 201] on div "Contact Lists Not in any contact lists" at bounding box center [383, 217] width 173 height 52
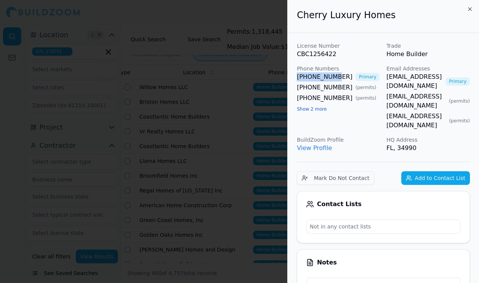
scroll to position [0, 5]
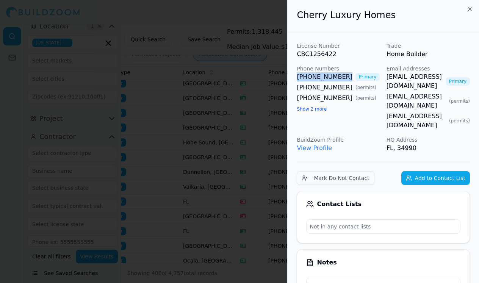
click at [253, 172] on div at bounding box center [239, 141] width 479 height 283
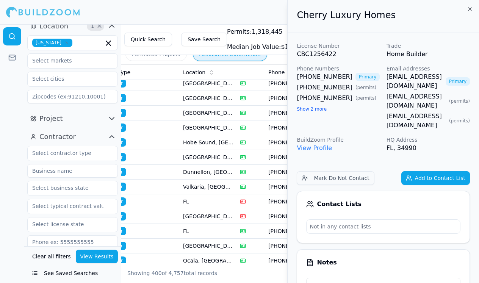
click at [268, 199] on td "(772) 621-7060 + 4" at bounding box center [298, 202] width 66 height 15
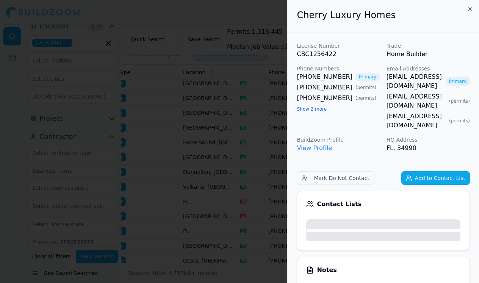
scroll to position [4139, 0]
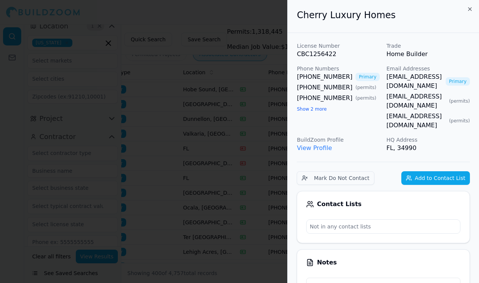
click at [256, 183] on div at bounding box center [239, 141] width 479 height 283
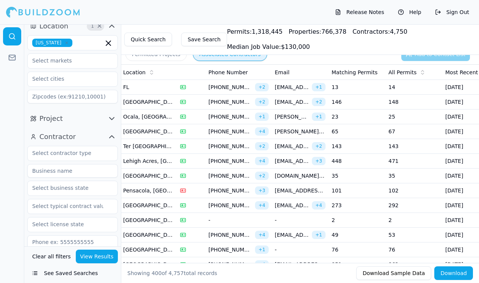
scroll to position [4229, 0]
click at [358, 237] on td "49" at bounding box center [357, 235] width 57 height 15
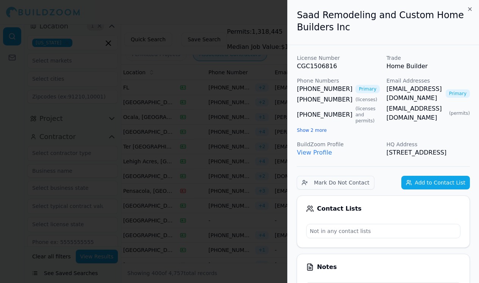
scroll to position [0, 0]
drag, startPoint x: 295, startPoint y: 87, endPoint x: 343, endPoint y: 89, distance: 47.5
copy link "(305) 829-3031"
click at [155, 254] on div at bounding box center [239, 141] width 479 height 283
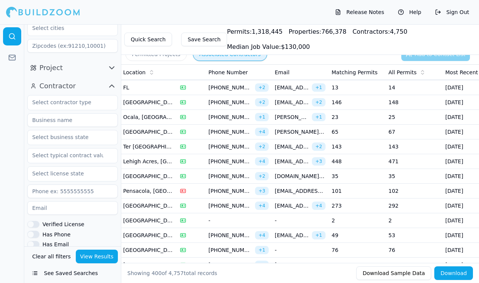
scroll to position [66, 0]
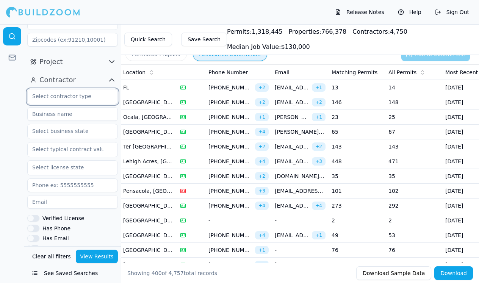
click at [88, 95] on input "text" at bounding box center [68, 96] width 80 height 14
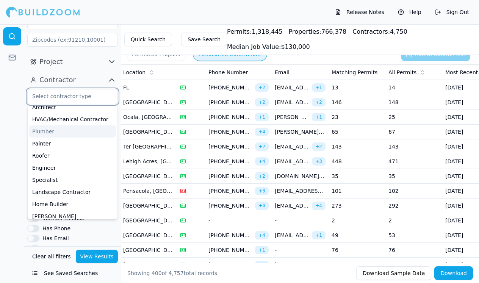
scroll to position [31, 0]
click at [69, 160] on div "Roofer" at bounding box center [72, 155] width 87 height 12
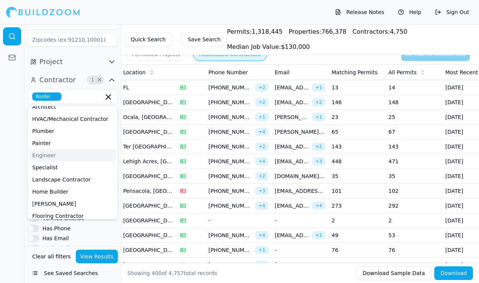
click at [86, 254] on button "View Results" at bounding box center [97, 257] width 42 height 14
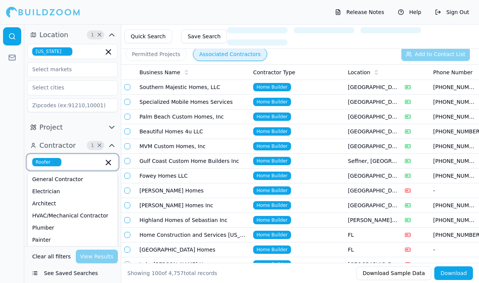
click at [68, 160] on input "text" at bounding box center [83, 162] width 39 height 8
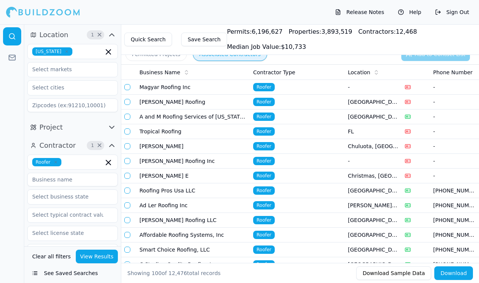
click at [101, 258] on button "View Results" at bounding box center [97, 257] width 42 height 14
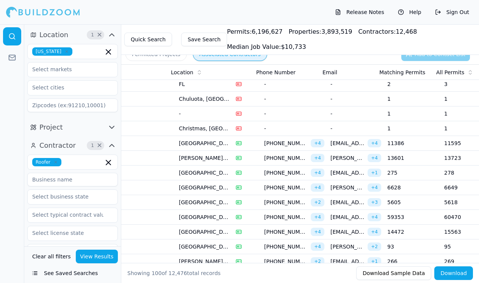
scroll to position [0, 177]
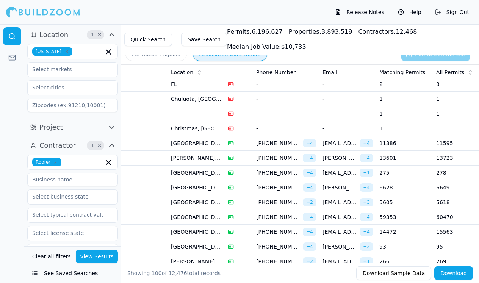
click at [396, 146] on td "11386" at bounding box center [405, 143] width 57 height 15
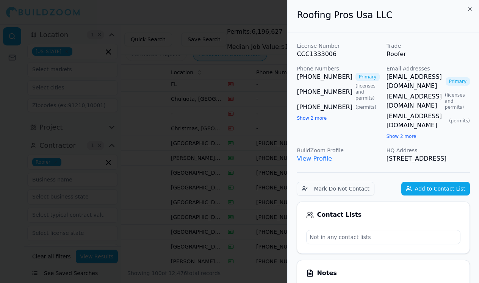
scroll to position [0, 1]
drag, startPoint x: 289, startPoint y: 75, endPoint x: 340, endPoint y: 76, distance: 50.8
copy link "(352) 581-7333"
click at [252, 135] on div at bounding box center [239, 141] width 479 height 283
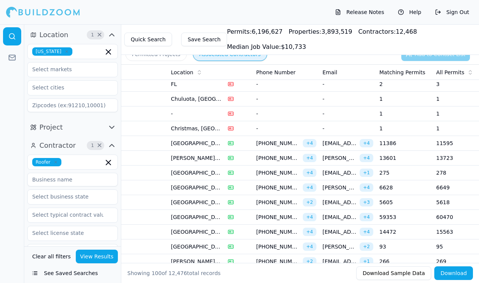
click at [396, 156] on td "13601" at bounding box center [405, 158] width 57 height 15
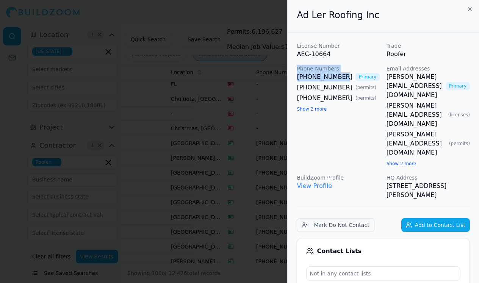
drag, startPoint x: 291, startPoint y: 71, endPoint x: 337, endPoint y: 75, distance: 45.7
drag, startPoint x: 290, startPoint y: 75, endPoint x: 339, endPoint y: 77, distance: 49.7
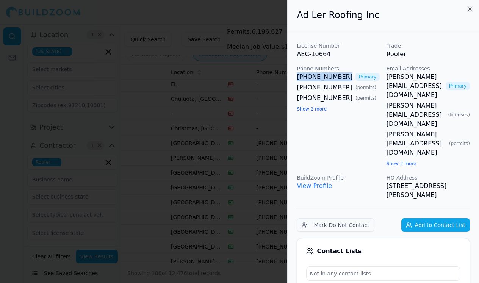
click at [251, 151] on div at bounding box center [239, 141] width 479 height 283
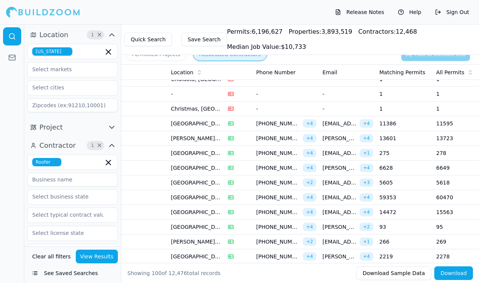
scroll to position [68, 0]
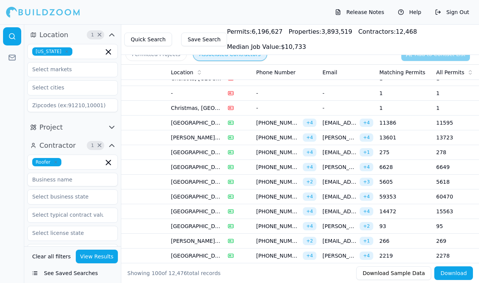
click at [385, 169] on td "6628" at bounding box center [405, 167] width 57 height 15
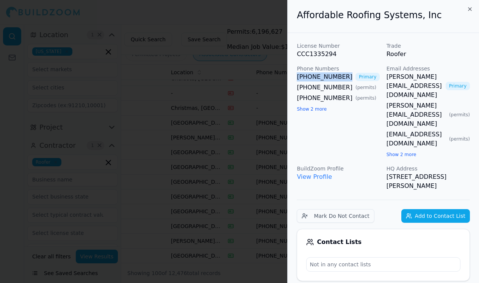
drag, startPoint x: 296, startPoint y: 73, endPoint x: 342, endPoint y: 77, distance: 45.6
copy link "(813) 986-6683"
click at [261, 175] on div at bounding box center [239, 141] width 479 height 283
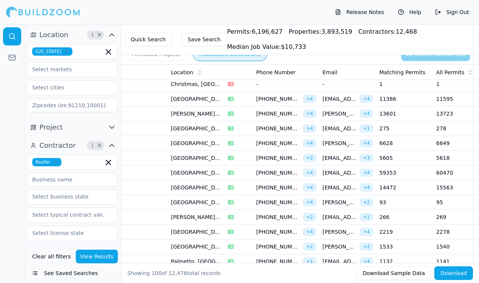
scroll to position [92, 0]
click at [406, 160] on td "5605" at bounding box center [405, 158] width 57 height 15
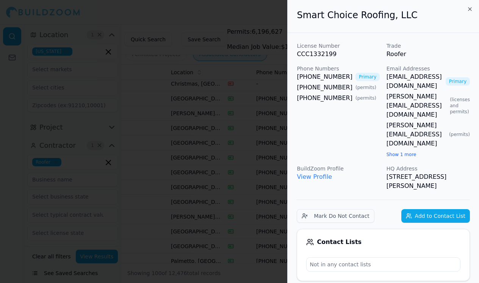
scroll to position [0, 0]
drag, startPoint x: 292, startPoint y: 76, endPoint x: 341, endPoint y: 76, distance: 49.7
copy link "(813) 735-3479"
click at [185, 164] on div at bounding box center [239, 141] width 479 height 283
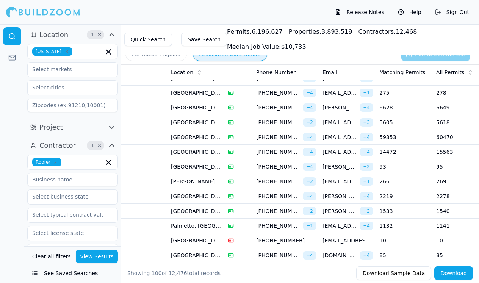
scroll to position [130, 0]
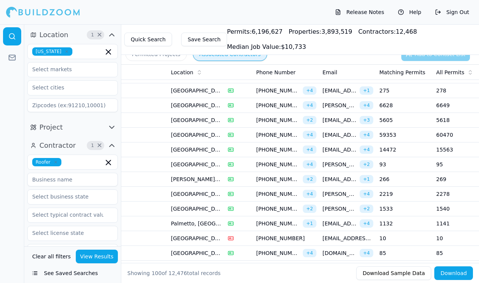
click at [388, 138] on td "59353" at bounding box center [405, 135] width 57 height 15
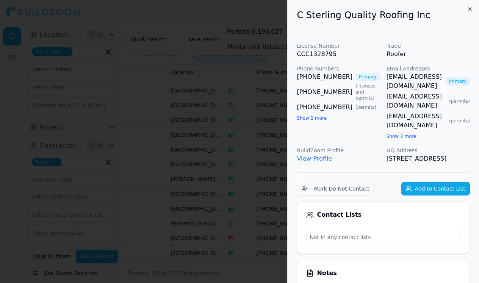
scroll to position [0, 0]
drag, startPoint x: 293, startPoint y: 76, endPoint x: 342, endPoint y: 76, distance: 49.3
copy link "(352) 596-2890"
click at [416, 76] on link "csterlingroofing@yahoo.com" at bounding box center [415, 81] width 56 height 18
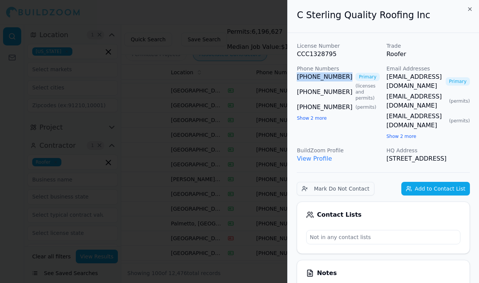
click at [271, 135] on div at bounding box center [239, 141] width 479 height 283
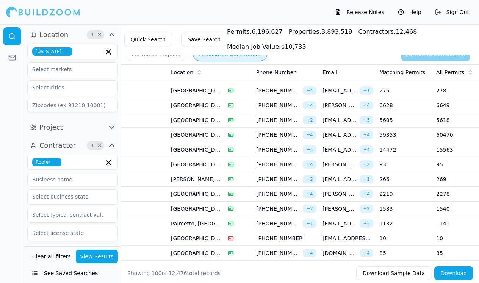
click at [407, 149] on td "14472" at bounding box center [405, 150] width 57 height 15
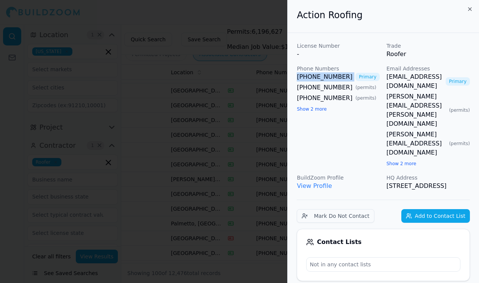
drag, startPoint x: 296, startPoint y: 74, endPoint x: 344, endPoint y: 74, distance: 48.2
copy link "(954) 975-0918"
click at [264, 167] on div at bounding box center [239, 141] width 479 height 283
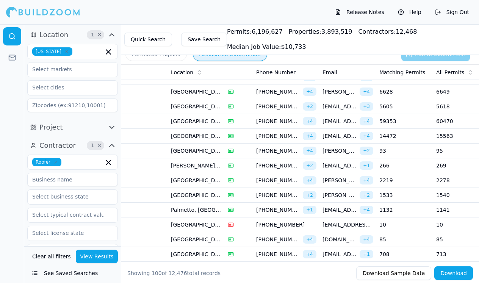
scroll to position [144, 0]
click at [408, 166] on td "266" at bounding box center [405, 165] width 57 height 15
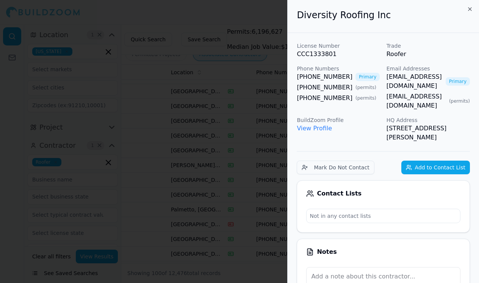
scroll to position [0, 0]
drag, startPoint x: 293, startPoint y: 77, endPoint x: 344, endPoint y: 78, distance: 50.8
copy link "(772) 888-6920"
click at [243, 181] on div at bounding box center [239, 141] width 479 height 283
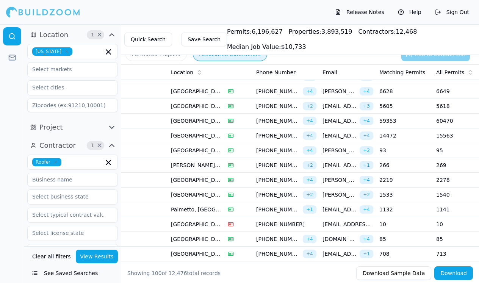
scroll to position [160, 0]
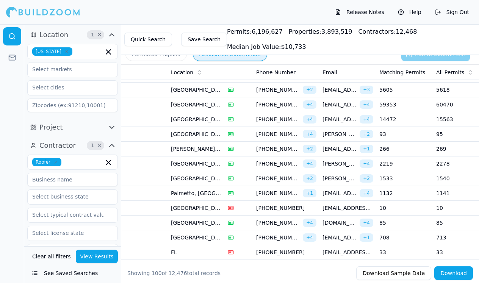
click at [432, 164] on td "2219" at bounding box center [405, 164] width 57 height 15
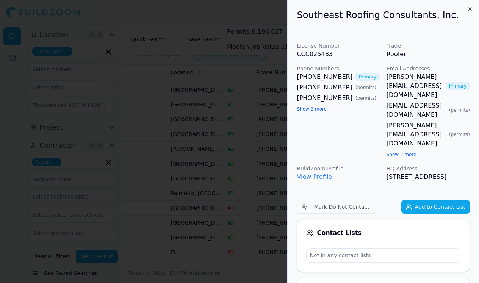
scroll to position [0, 0]
drag, startPoint x: 292, startPoint y: 76, endPoint x: 346, endPoint y: 77, distance: 53.5
copy link "(941) 752-7888"
click at [245, 182] on div at bounding box center [239, 141] width 479 height 283
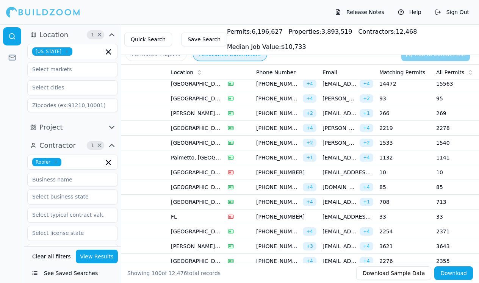
scroll to position [201, 0]
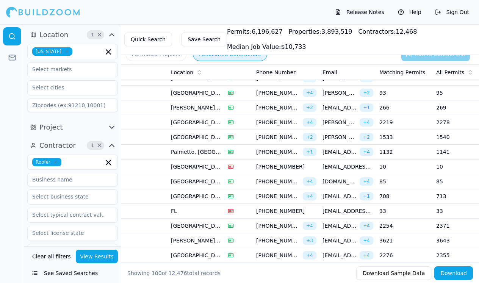
click at [400, 225] on td "2254" at bounding box center [405, 226] width 57 height 15
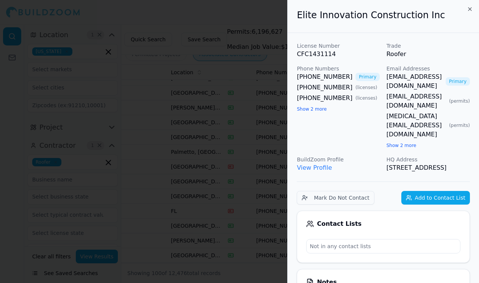
scroll to position [0, 0]
drag, startPoint x: 293, startPoint y: 77, endPoint x: 341, endPoint y: 77, distance: 48.2
copy link "(305) 527-8303"
click at [162, 190] on div at bounding box center [239, 141] width 479 height 283
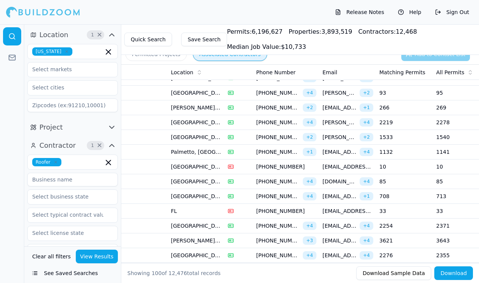
click at [374, 198] on td "suncoastroofers@aol.com + 1" at bounding box center [348, 196] width 57 height 15
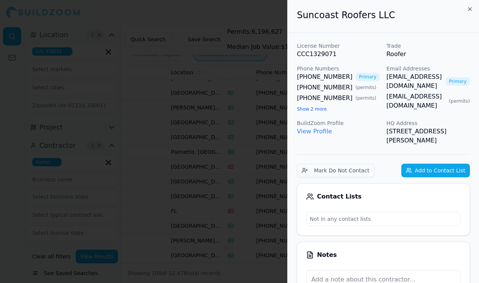
drag, startPoint x: 297, startPoint y: 74, endPoint x: 318, endPoint y: 74, distance: 20.5
drag, startPoint x: 294, startPoint y: 74, endPoint x: 341, endPoint y: 75, distance: 47.4
copy link "(813) 943-3860"
click at [46, 138] on div at bounding box center [239, 141] width 479 height 283
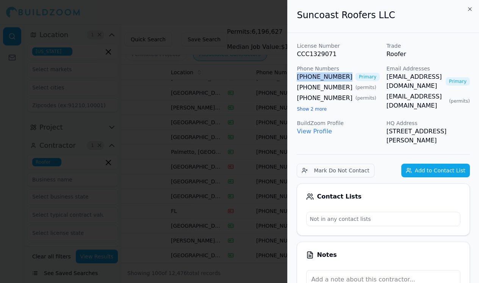
click at [46, 138] on div at bounding box center [239, 141] width 479 height 283
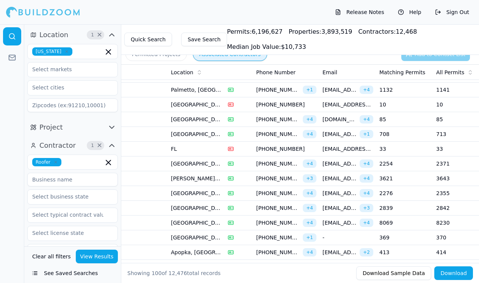
scroll to position [263, 0]
click at [408, 159] on td "2254" at bounding box center [405, 164] width 57 height 15
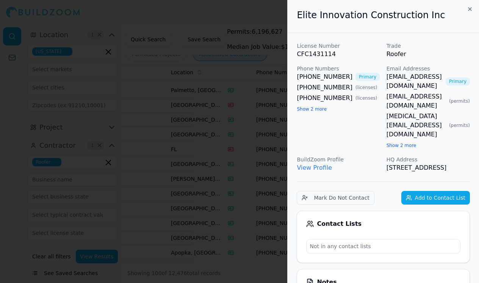
scroll to position [0, 0]
drag, startPoint x: 292, startPoint y: 76, endPoint x: 350, endPoint y: 77, distance: 58.0
click at [234, 168] on div at bounding box center [239, 141] width 479 height 283
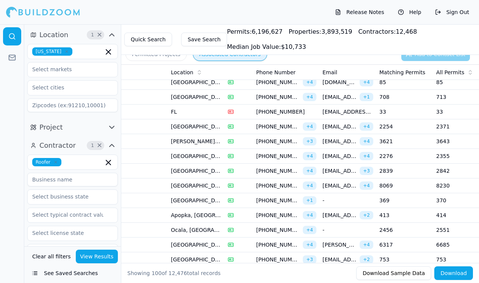
scroll to position [301, 0]
click at [396, 186] on td "8069" at bounding box center [405, 186] width 57 height 15
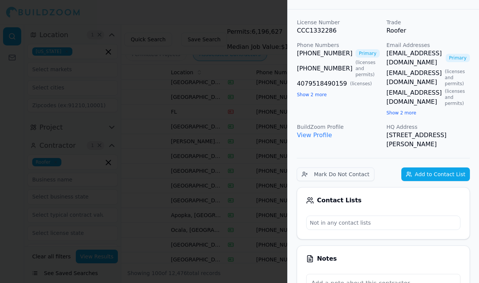
scroll to position [30, 0]
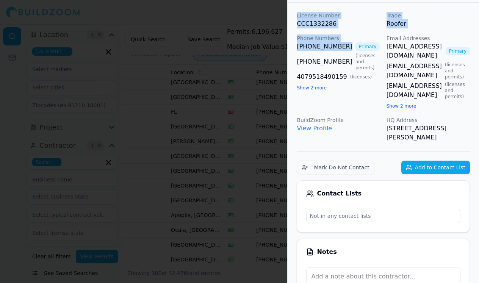
drag, startPoint x: 287, startPoint y: 44, endPoint x: 343, endPoint y: 47, distance: 55.8
click at [343, 47] on div "Apex Roofing and Restoration, LLC License Number CCC1332286 Trade Roofer Phone …" at bounding box center [383, 141] width 192 height 283
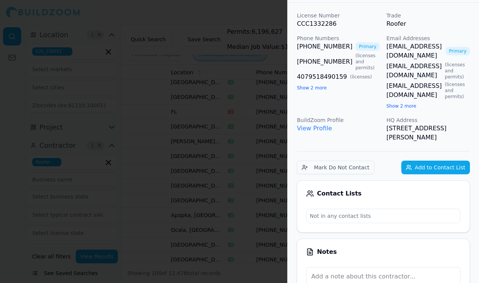
click at [361, 140] on div "BuildZoom Profile View Profile" at bounding box center [338, 129] width 83 height 26
drag, startPoint x: 295, startPoint y: 41, endPoint x: 335, endPoint y: 50, distance: 40.9
click at [335, 57] on link "(407) 454-7497" at bounding box center [325, 61] width 56 height 9
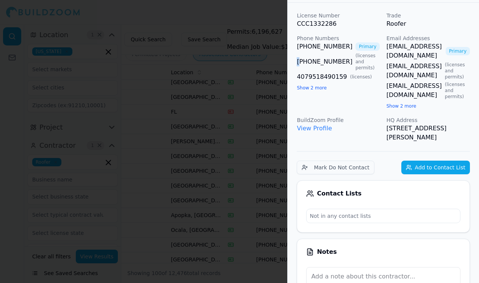
drag, startPoint x: 295, startPoint y: 46, endPoint x: 340, endPoint y: 49, distance: 44.8
click at [242, 180] on div at bounding box center [239, 141] width 479 height 283
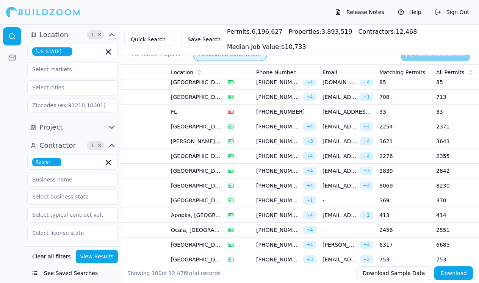
click at [382, 195] on td "369" at bounding box center [405, 200] width 57 height 15
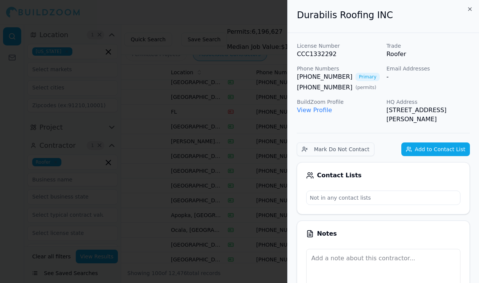
scroll to position [0, 0]
drag, startPoint x: 289, startPoint y: 75, endPoint x: 348, endPoint y: 77, distance: 58.8
click at [191, 217] on div at bounding box center [239, 141] width 479 height 283
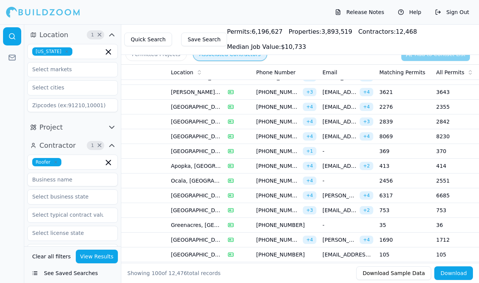
scroll to position [371, 0]
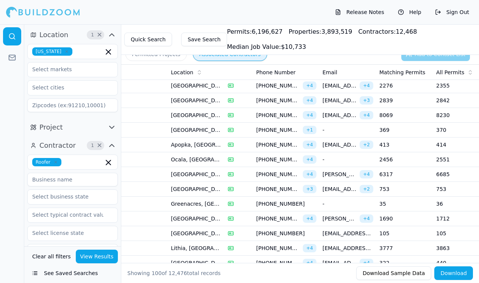
click at [349, 144] on span "max@arcwinc.com" at bounding box center [340, 145] width 34 height 8
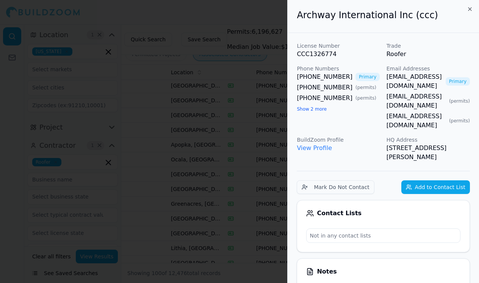
scroll to position [0, 0]
drag, startPoint x: 293, startPoint y: 71, endPoint x: 342, endPoint y: 78, distance: 49.8
click at [347, 47] on p "License Number" at bounding box center [338, 46] width 83 height 8
drag, startPoint x: 294, startPoint y: 73, endPoint x: 344, endPoint y: 76, distance: 50.1
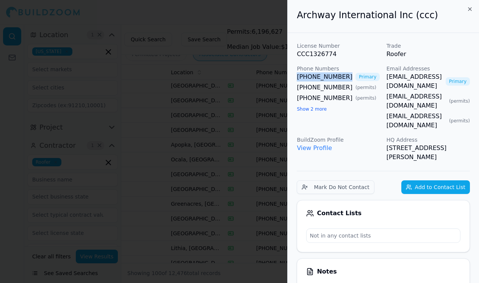
click at [135, 224] on div at bounding box center [239, 141] width 479 height 283
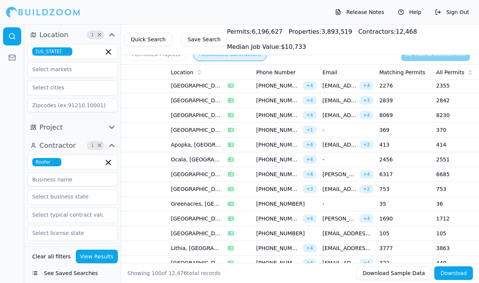
click at [390, 223] on td "1690" at bounding box center [405, 219] width 57 height 15
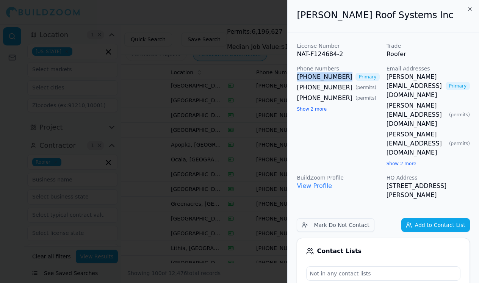
drag, startPoint x: 295, startPoint y: 74, endPoint x: 340, endPoint y: 74, distance: 45.1
click at [40, 217] on div at bounding box center [239, 141] width 479 height 283
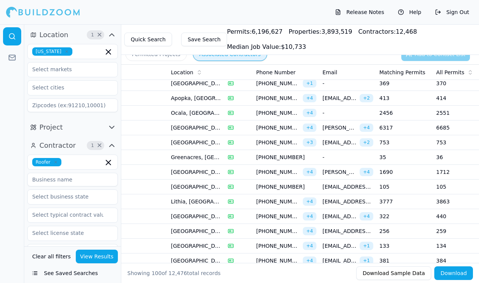
scroll to position [424, 0]
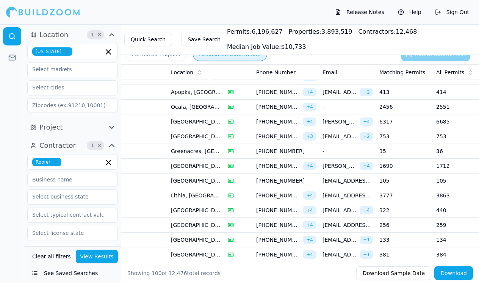
click at [375, 199] on td "jubaljoiner@yahoo.com" at bounding box center [348, 195] width 57 height 15
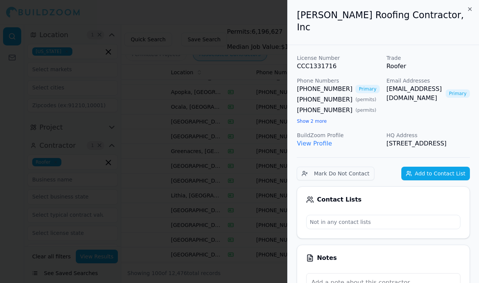
scroll to position [0, 0]
drag, startPoint x: 294, startPoint y: 73, endPoint x: 341, endPoint y: 75, distance: 46.3
click at [33, 241] on div at bounding box center [239, 141] width 479 height 283
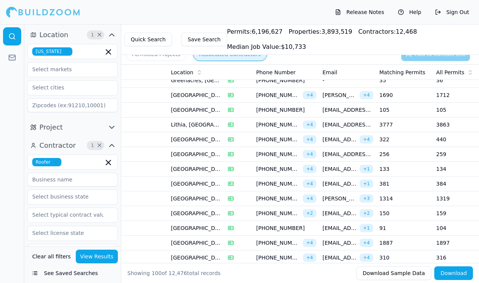
scroll to position [501, 0]
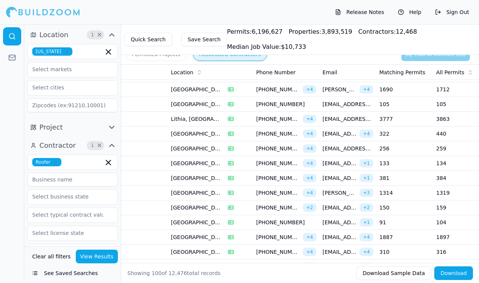
click at [402, 198] on td "1314" at bounding box center [405, 193] width 57 height 15
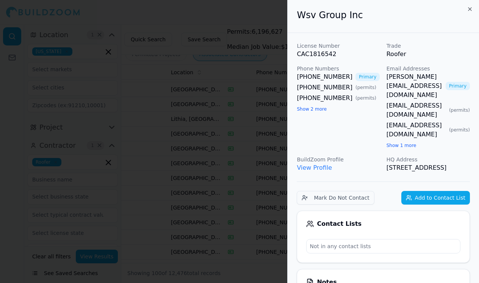
scroll to position [0, 0]
drag, startPoint x: 293, startPoint y: 74, endPoint x: 343, endPoint y: 75, distance: 50.1
click at [31, 175] on div at bounding box center [239, 141] width 479 height 283
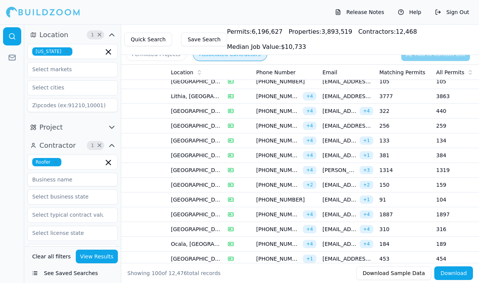
scroll to position [523, 0]
click at [400, 214] on td "1887" at bounding box center [405, 215] width 57 height 15
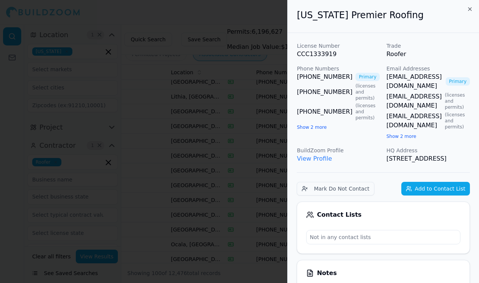
scroll to position [0, 0]
drag, startPoint x: 296, startPoint y: 74, endPoint x: 349, endPoint y: 74, distance: 53.1
click at [28, 204] on div at bounding box center [239, 141] width 479 height 283
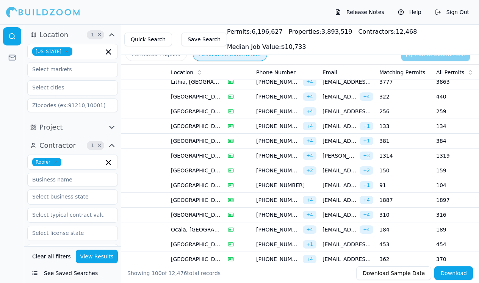
scroll to position [546, 0]
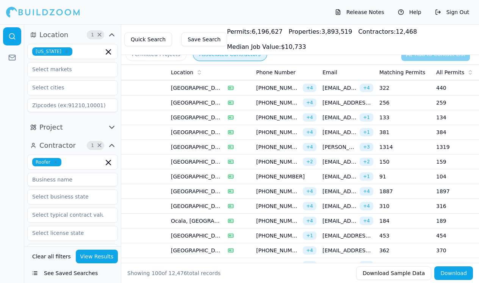
click at [388, 193] on td "1887" at bounding box center [405, 191] width 57 height 15
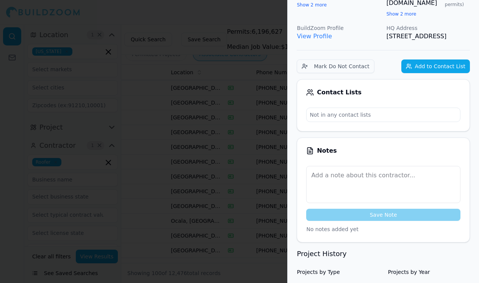
scroll to position [124, 0]
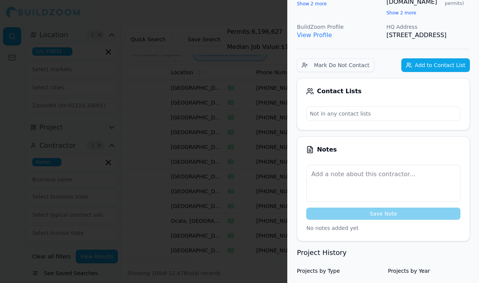
click at [87, 238] on div at bounding box center [239, 141] width 479 height 283
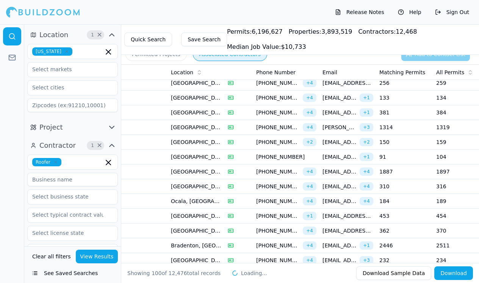
scroll to position [348, 0]
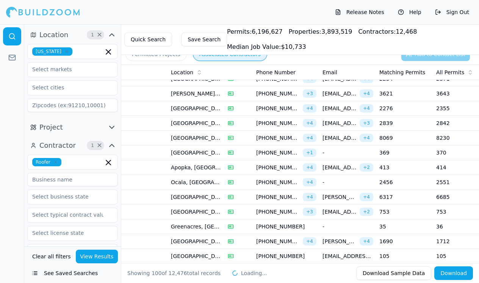
click at [57, 162] on icon "button" at bounding box center [55, 162] width 5 height 5
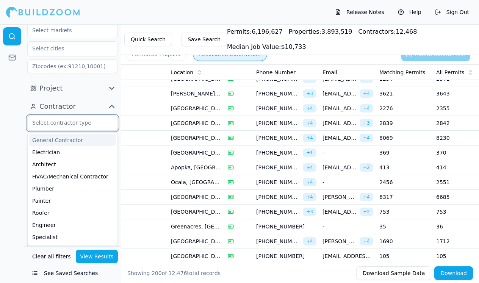
click at [70, 142] on div "General Contractor" at bounding box center [72, 140] width 87 height 12
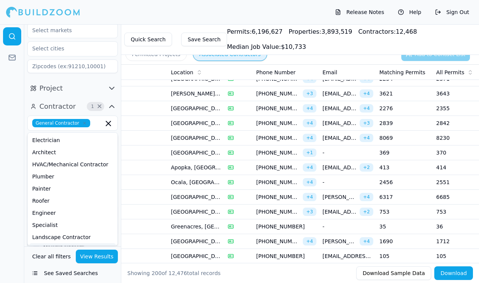
click at [97, 256] on button "View Results" at bounding box center [97, 257] width 42 height 14
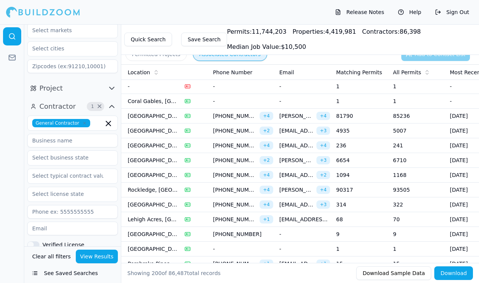
scroll to position [1147, 0]
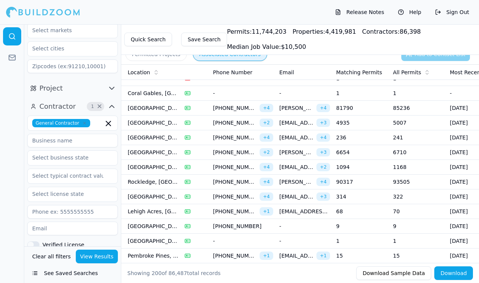
click at [360, 109] on td "81790" at bounding box center [361, 108] width 57 height 15
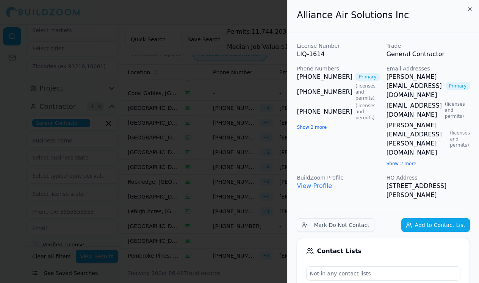
scroll to position [0, 2]
drag, startPoint x: 290, startPoint y: 79, endPoint x: 339, endPoint y: 80, distance: 48.5
click at [136, 166] on div at bounding box center [239, 141] width 479 height 283
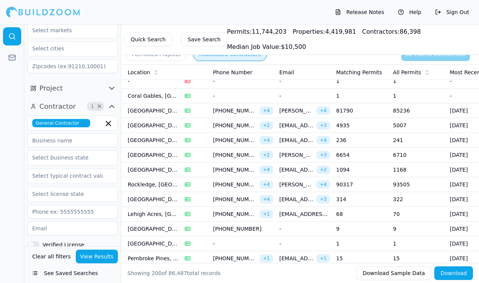
scroll to position [1146, 0]
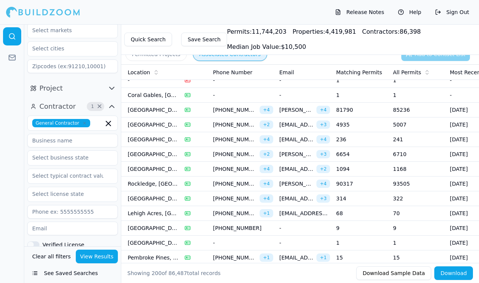
click at [363, 140] on td "236" at bounding box center [361, 139] width 57 height 15
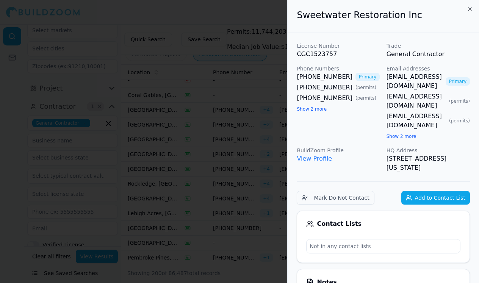
scroll to position [0, 0]
drag, startPoint x: 294, startPoint y: 77, endPoint x: 345, endPoint y: 77, distance: 50.8
click at [32, 198] on div at bounding box center [239, 141] width 479 height 283
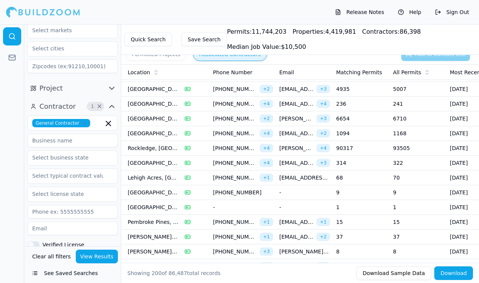
scroll to position [1199, 0]
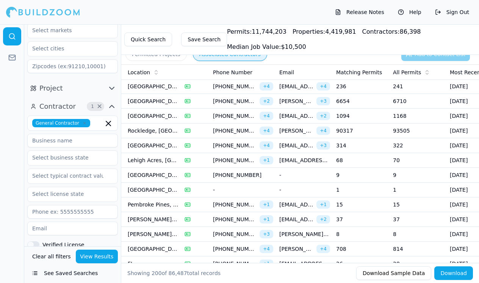
click at [366, 156] on td "68" at bounding box center [361, 160] width 57 height 15
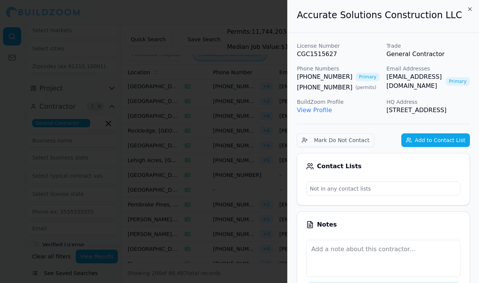
scroll to position [0, 0]
drag, startPoint x: 294, startPoint y: 76, endPoint x: 342, endPoint y: 76, distance: 47.8
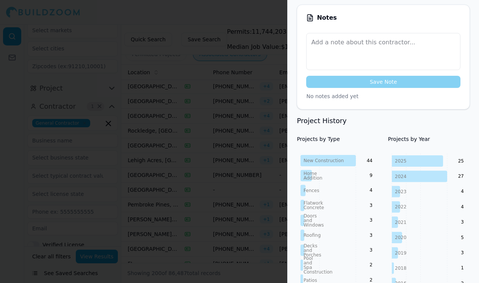
scroll to position [207, 1]
click at [37, 254] on div at bounding box center [239, 141] width 479 height 283
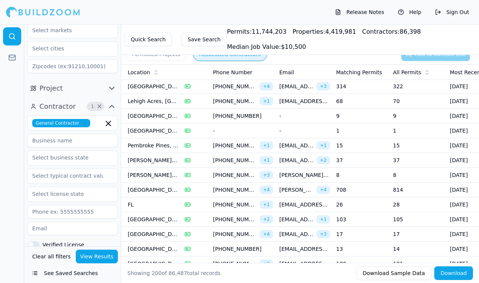
scroll to position [1258, 0]
click at [368, 155] on td "37" at bounding box center [361, 160] width 57 height 15
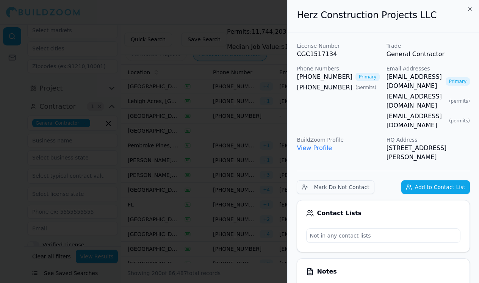
scroll to position [0, 0]
drag, startPoint x: 295, startPoint y: 75, endPoint x: 340, endPoint y: 75, distance: 44.7
click at [30, 218] on div at bounding box center [239, 141] width 479 height 283
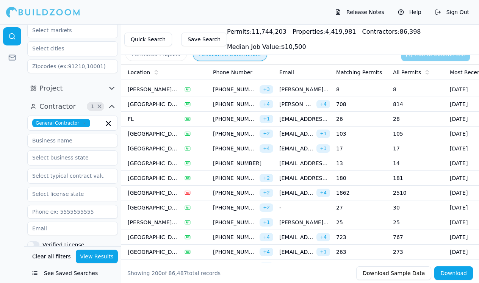
scroll to position [1344, 0]
click at [367, 181] on td "180" at bounding box center [361, 178] width 57 height 15
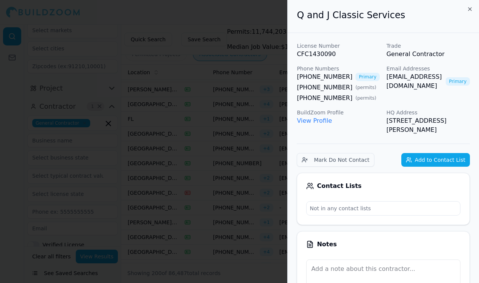
scroll to position [0, 0]
drag, startPoint x: 292, startPoint y: 77, endPoint x: 340, endPoint y: 77, distance: 48.5
click at [45, 253] on div at bounding box center [239, 141] width 479 height 283
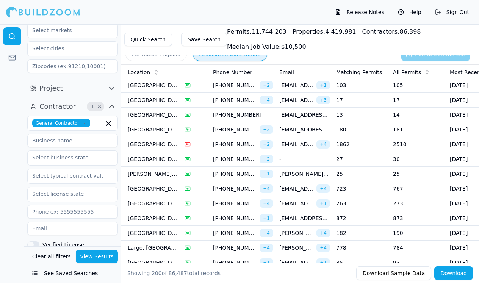
scroll to position [1410, 0]
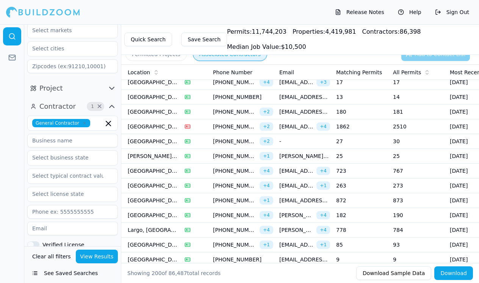
click at [352, 159] on td "25" at bounding box center [361, 156] width 57 height 15
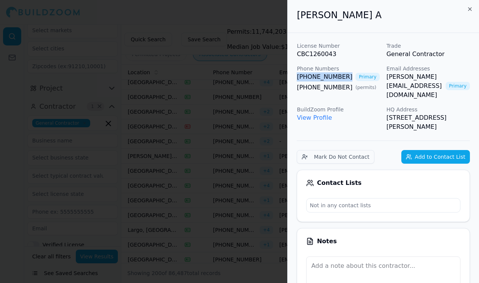
drag, startPoint x: 295, startPoint y: 75, endPoint x: 342, endPoint y: 77, distance: 46.3
copy link "[PHONE_NUMBER]"
click at [46, 205] on div at bounding box center [239, 141] width 479 height 283
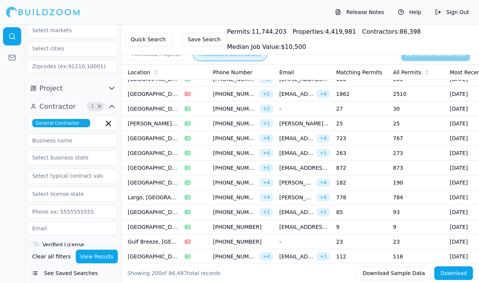
scroll to position [1445, 0]
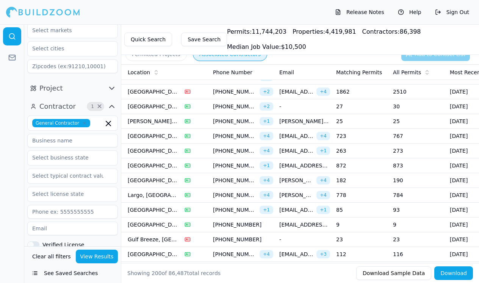
click at [370, 208] on td "85" at bounding box center [361, 210] width 57 height 15
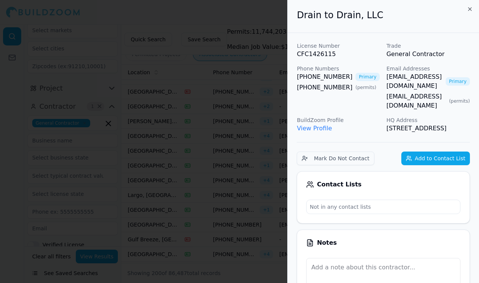
scroll to position [0, 1]
drag, startPoint x: 293, startPoint y: 76, endPoint x: 341, endPoint y: 75, distance: 48.2
copy link "[PHONE_NUMBER]"
click at [256, 50] on div at bounding box center [239, 141] width 479 height 283
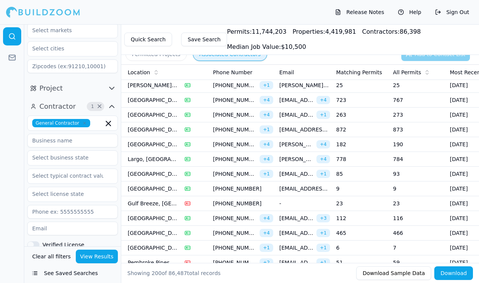
scroll to position [1483, 0]
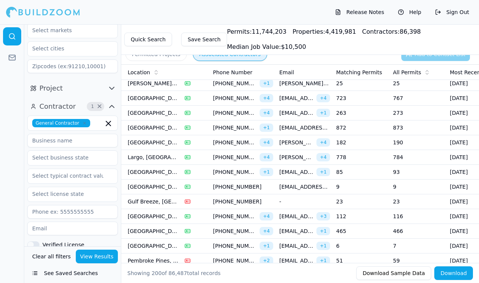
click at [359, 178] on td "85" at bounding box center [361, 172] width 57 height 15
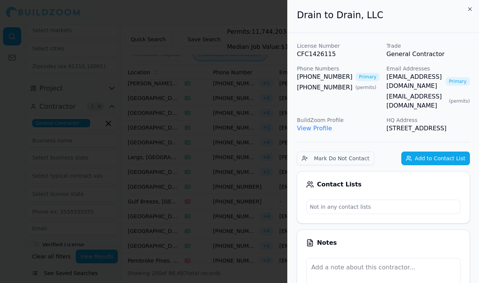
scroll to position [0, 0]
click at [258, 151] on div at bounding box center [239, 141] width 479 height 283
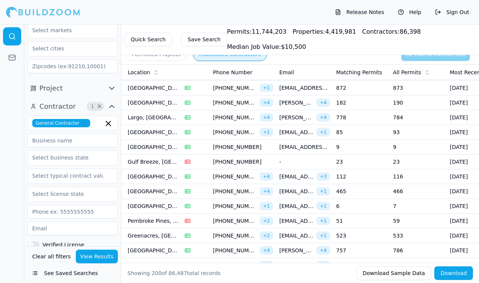
scroll to position [1541, 0]
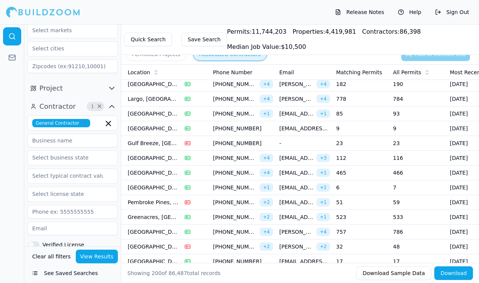
click at [369, 201] on td "51" at bounding box center [361, 202] width 57 height 15
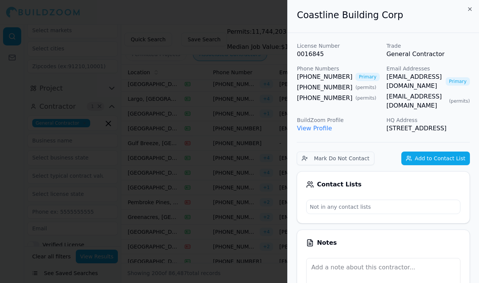
scroll to position [0, 0]
drag, startPoint x: 294, startPoint y: 73, endPoint x: 347, endPoint y: 73, distance: 53.1
copy link "[PHONE_NUMBER]"
click at [280, 201] on div at bounding box center [239, 141] width 479 height 283
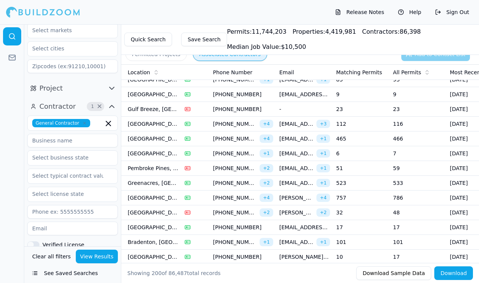
scroll to position [1576, 0]
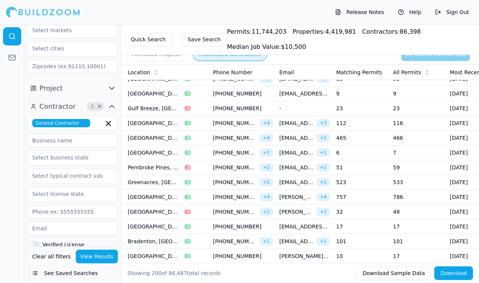
click at [371, 213] on td "32" at bounding box center [361, 212] width 57 height 15
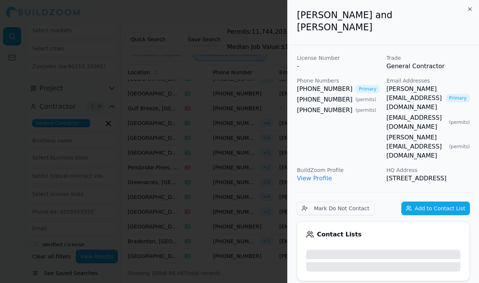
click at [371, 213] on body "Release Notes Help Sign Out Location 1 × [US_STATE] Project Contractor 1 × Gene…" at bounding box center [239, 153] width 479 height 259
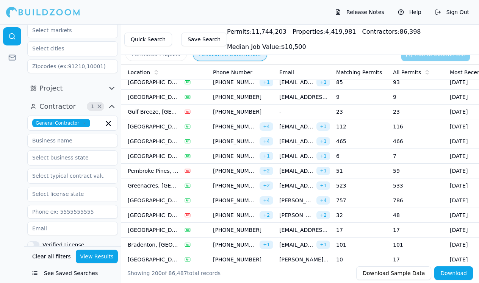
scroll to position [1582, 0]
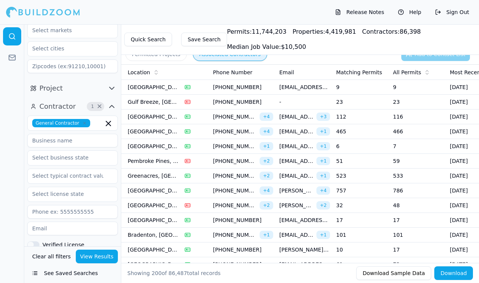
click at [365, 209] on td "32" at bounding box center [361, 205] width 57 height 15
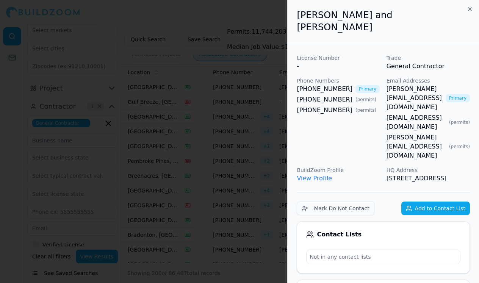
scroll to position [0, 0]
drag, startPoint x: 309, startPoint y: 74, endPoint x: 342, endPoint y: 75, distance: 33.0
copy link "[PHONE_NUMBER]"
click at [28, 263] on div at bounding box center [239, 141] width 479 height 283
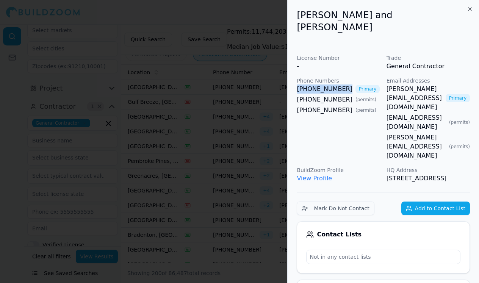
click at [28, 263] on div at bounding box center [239, 141] width 479 height 283
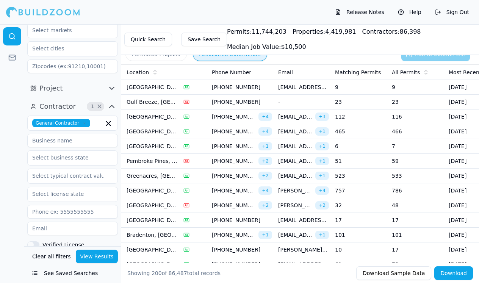
scroll to position [1610, 0]
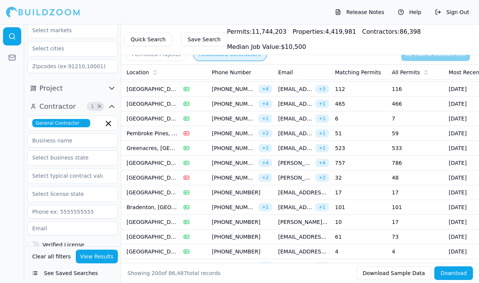
click at [360, 197] on td "17" at bounding box center [360, 192] width 57 height 15
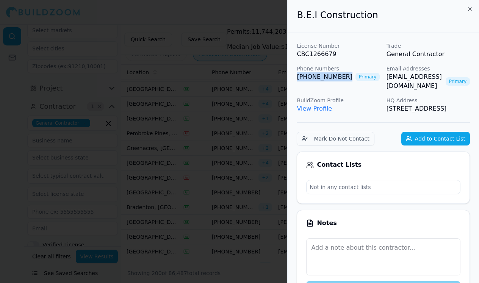
drag, startPoint x: 296, startPoint y: 78, endPoint x: 340, endPoint y: 78, distance: 43.6
copy link "[PHONE_NUMBER]"
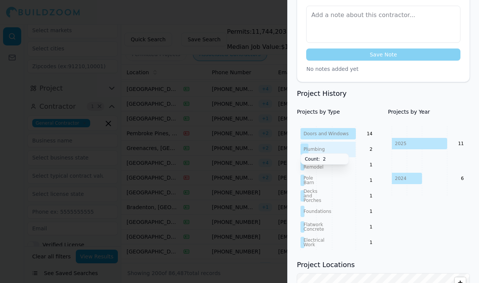
scroll to position [233, 0]
click at [212, 211] on div at bounding box center [239, 141] width 479 height 283
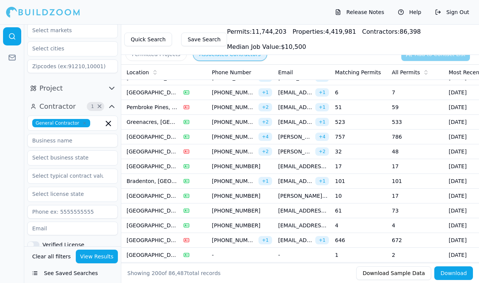
scroll to position [1639, 0]
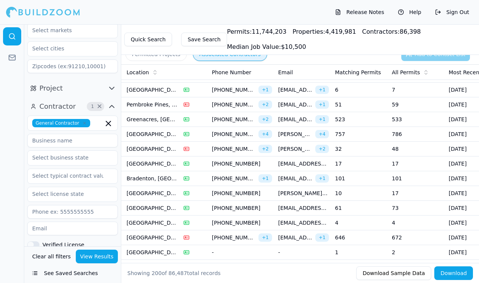
click at [378, 180] on td "101" at bounding box center [360, 178] width 57 height 15
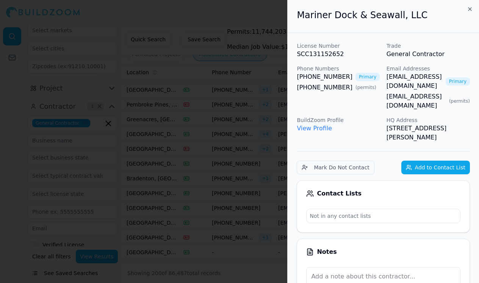
scroll to position [0, 0]
drag, startPoint x: 294, startPoint y: 74, endPoint x: 344, endPoint y: 76, distance: 49.3
copy link "[PHONE_NUMBER]"
click at [42, 211] on div at bounding box center [239, 141] width 479 height 283
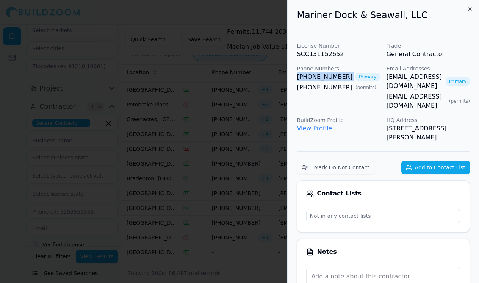
click at [42, 211] on div at bounding box center [239, 141] width 479 height 283
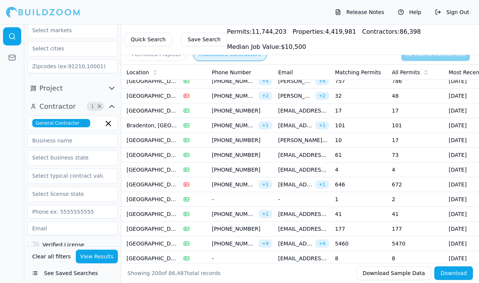
scroll to position [1696, 0]
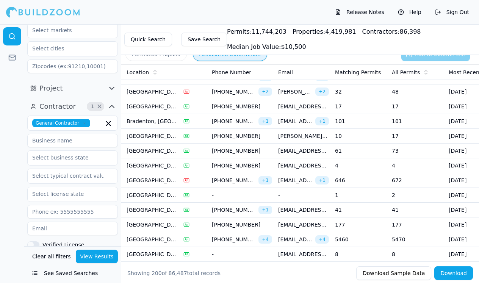
click at [372, 146] on td "61" at bounding box center [360, 151] width 57 height 15
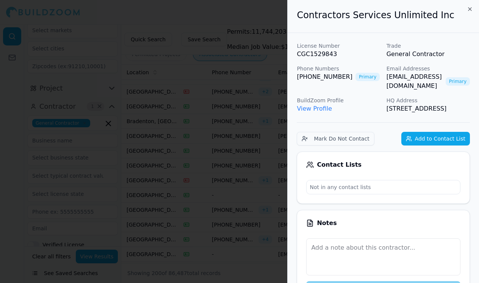
scroll to position [0, 2]
drag, startPoint x: 295, startPoint y: 77, endPoint x: 340, endPoint y: 77, distance: 44.7
copy link "[PHONE_NUMBER]"
click at [38, 255] on div at bounding box center [239, 141] width 479 height 283
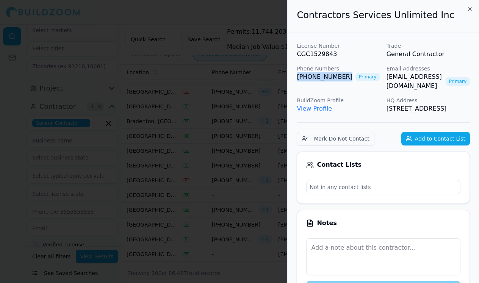
click at [38, 255] on div at bounding box center [239, 141] width 479 height 283
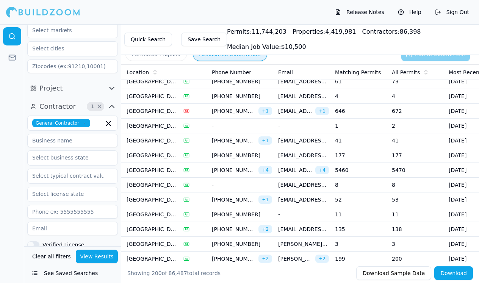
scroll to position [1769, 0]
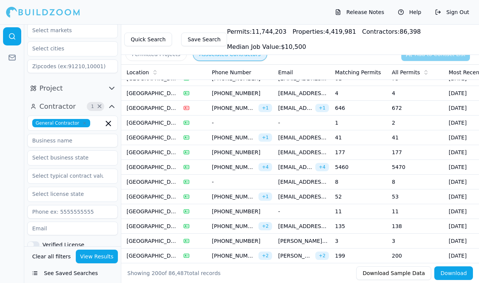
click at [363, 151] on td "177" at bounding box center [360, 152] width 57 height 15
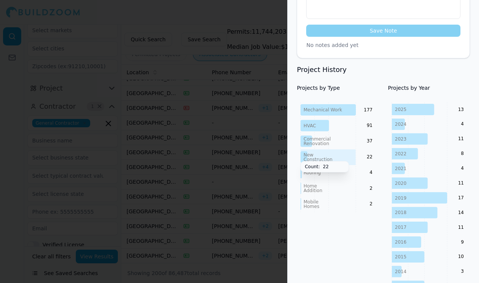
scroll to position [270, 0]
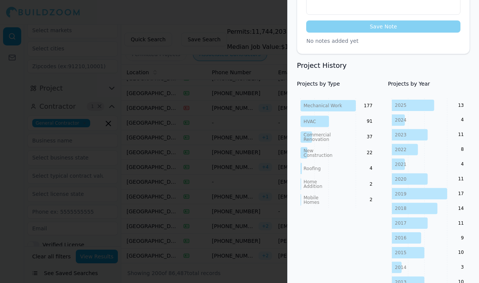
click at [257, 178] on div at bounding box center [239, 141] width 479 height 283
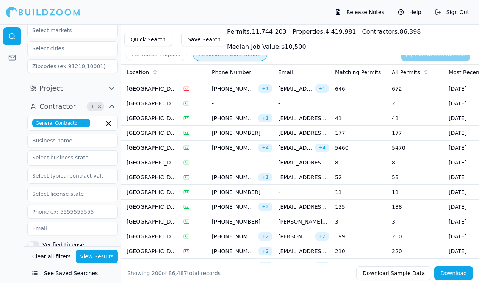
scroll to position [1793, 0]
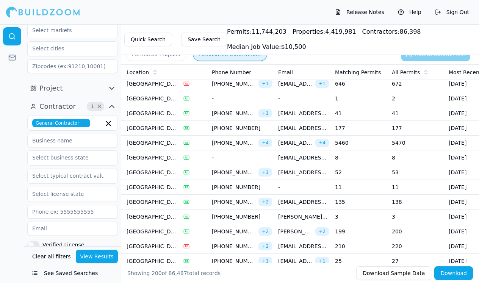
click at [366, 173] on td "52" at bounding box center [360, 172] width 57 height 15
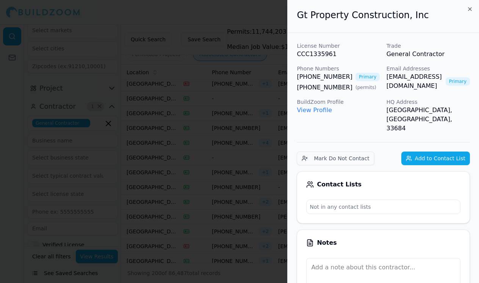
scroll to position [0, 0]
drag, startPoint x: 294, startPoint y: 73, endPoint x: 342, endPoint y: 73, distance: 48.2
copy link "[PHONE_NUMBER]"
click at [248, 156] on div at bounding box center [239, 141] width 479 height 283
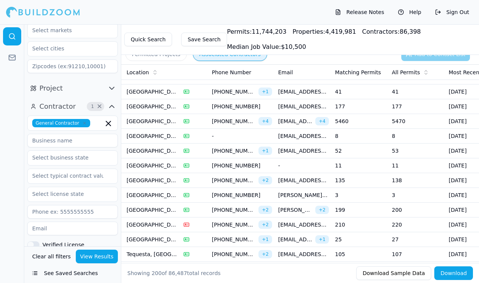
scroll to position [1816, 0]
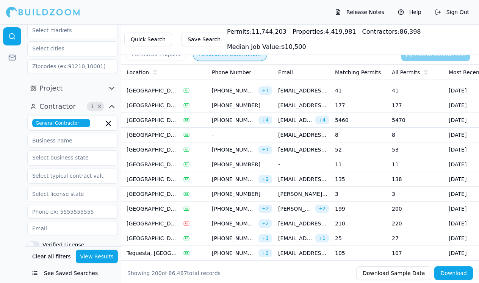
click at [348, 194] on td "3" at bounding box center [360, 194] width 57 height 15
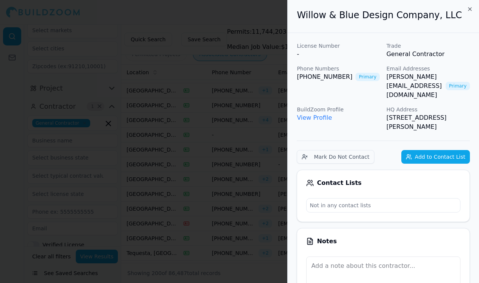
scroll to position [0, 0]
drag, startPoint x: 295, startPoint y: 74, endPoint x: 350, endPoint y: 74, distance: 55.0
copy link "[PHONE_NUMBER]"
click at [45, 212] on div at bounding box center [239, 141] width 479 height 283
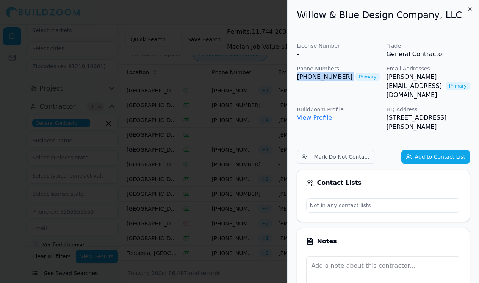
click at [45, 212] on div at bounding box center [239, 141] width 479 height 283
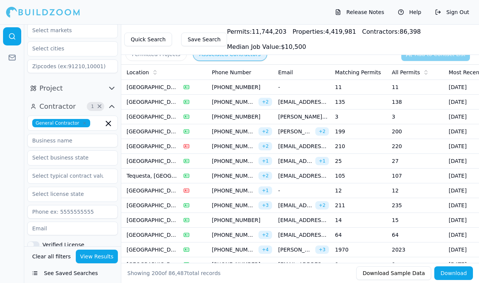
scroll to position [1896, 0]
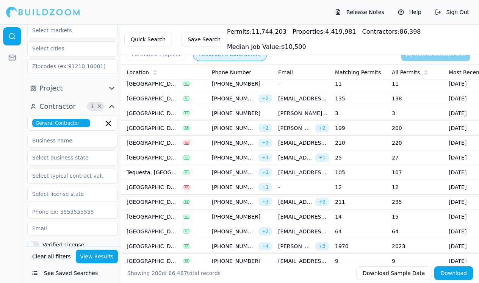
click at [356, 155] on td "25" at bounding box center [360, 158] width 57 height 15
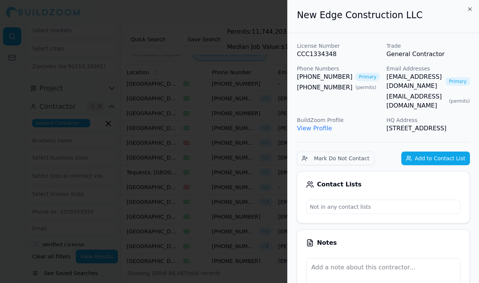
scroll to position [0, 1]
drag, startPoint x: 292, startPoint y: 77, endPoint x: 340, endPoint y: 77, distance: 47.4
copy link "[PHONE_NUMBER]"
click at [125, 200] on div at bounding box center [239, 141] width 479 height 283
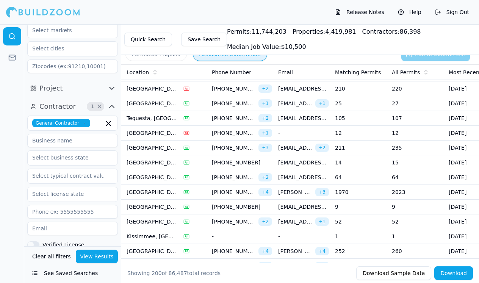
scroll to position [1953, 0]
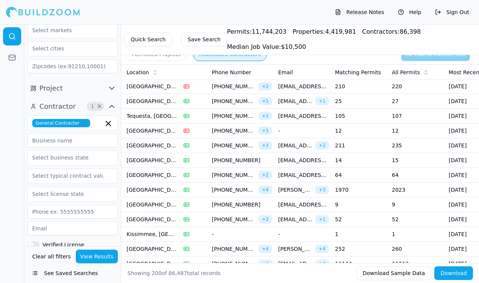
click at [355, 165] on td "14" at bounding box center [360, 160] width 57 height 15
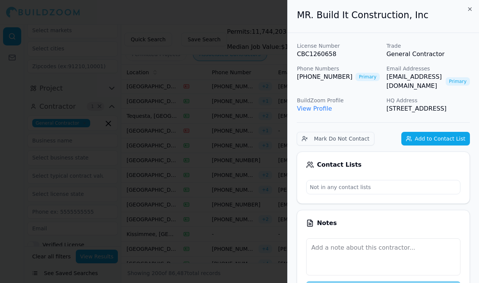
scroll to position [0, 0]
drag, startPoint x: 294, startPoint y: 74, endPoint x: 342, endPoint y: 74, distance: 48.2
click at [143, 179] on div at bounding box center [239, 141] width 479 height 283
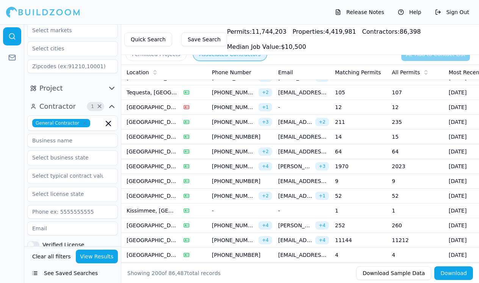
scroll to position [1977, 0]
click at [376, 191] on td "52" at bounding box center [360, 195] width 57 height 15
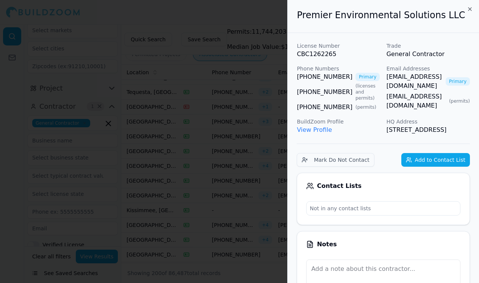
scroll to position [0, 0]
drag, startPoint x: 295, startPoint y: 77, endPoint x: 339, endPoint y: 77, distance: 44.7
click at [46, 213] on div at bounding box center [239, 141] width 479 height 283
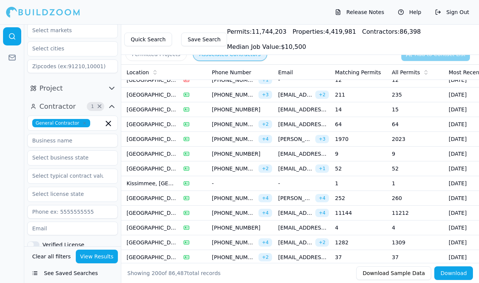
scroll to position [2008, 0]
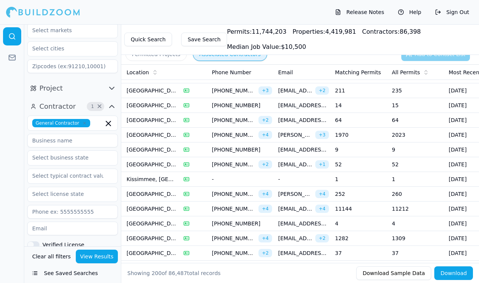
click at [359, 193] on td "252" at bounding box center [360, 194] width 57 height 15
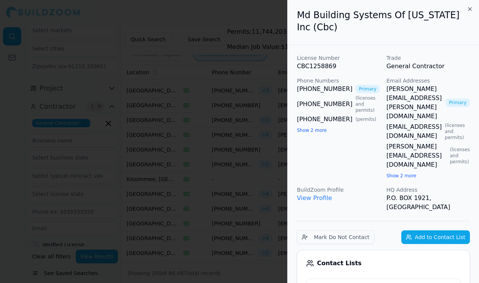
scroll to position [0, 0]
drag, startPoint x: 294, startPoint y: 74, endPoint x: 339, endPoint y: 74, distance: 45.1
click at [12, 242] on div at bounding box center [239, 141] width 479 height 283
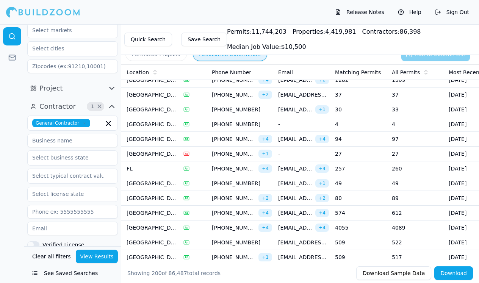
scroll to position [2167, 0]
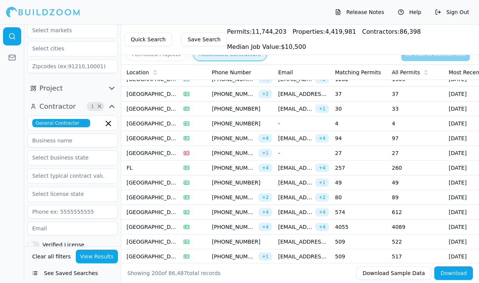
click at [358, 143] on td "94" at bounding box center [360, 138] width 57 height 15
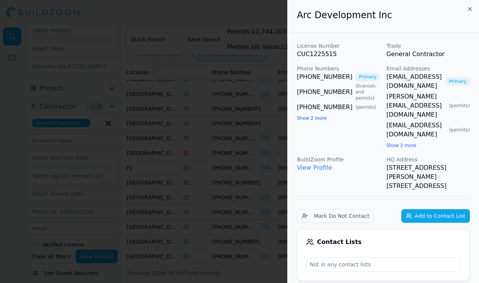
scroll to position [0, 0]
drag, startPoint x: 296, startPoint y: 77, endPoint x: 346, endPoint y: 77, distance: 50.1
click at [29, 216] on div at bounding box center [239, 141] width 479 height 283
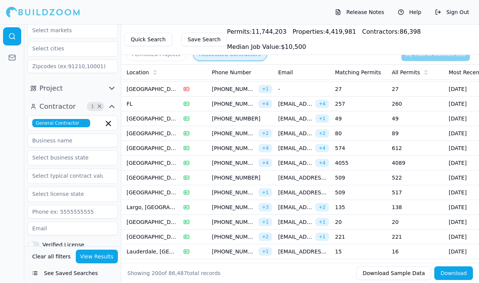
scroll to position [2234, 0]
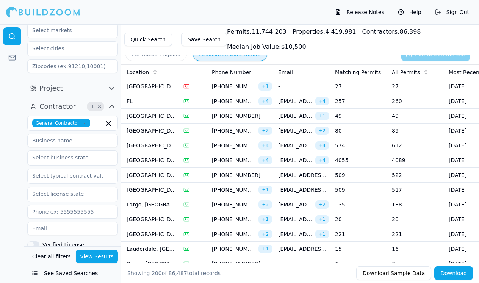
click at [362, 215] on td "20" at bounding box center [360, 219] width 57 height 15
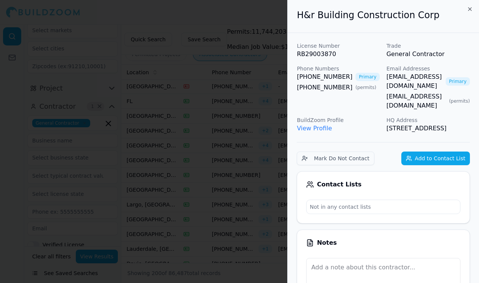
scroll to position [0, 0]
drag, startPoint x: 295, startPoint y: 76, endPoint x: 340, endPoint y: 77, distance: 44.7
click at [17, 221] on div at bounding box center [239, 141] width 479 height 283
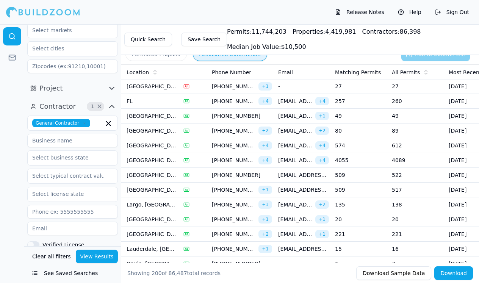
scroll to position [2271, 0]
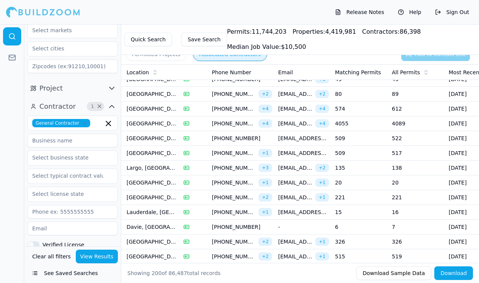
click at [375, 213] on td "15" at bounding box center [360, 212] width 57 height 15
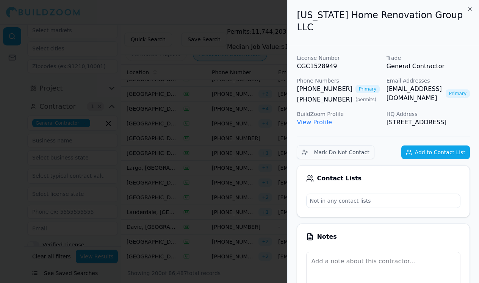
scroll to position [0, 0]
drag, startPoint x: 297, startPoint y: 76, endPoint x: 313, endPoint y: 76, distance: 15.9
drag, startPoint x: 294, startPoint y: 73, endPoint x: 341, endPoint y: 75, distance: 46.7
click at [16, 219] on div at bounding box center [239, 141] width 479 height 283
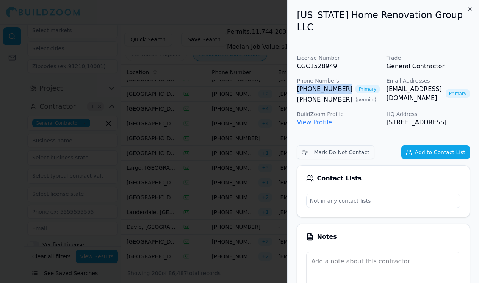
click at [16, 219] on div at bounding box center [239, 141] width 479 height 283
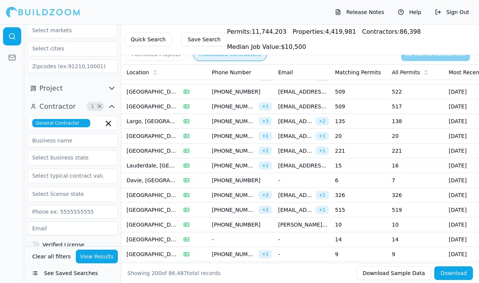
scroll to position [2323, 0]
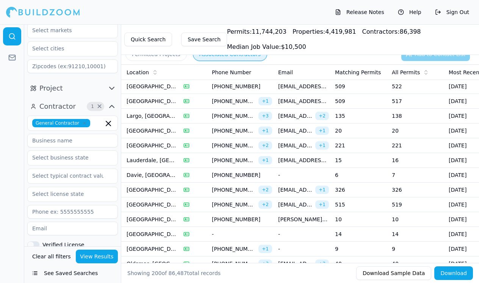
click at [362, 219] on td "10" at bounding box center [360, 219] width 57 height 15
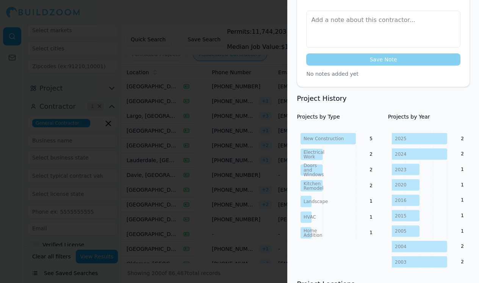
scroll to position [235, 0]
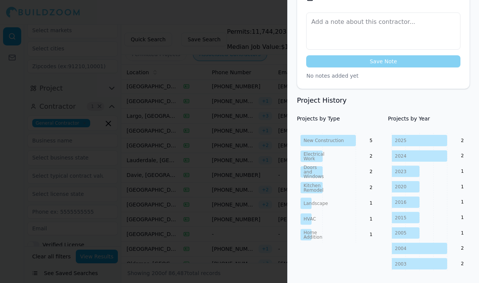
click at [265, 231] on div at bounding box center [239, 141] width 479 height 283
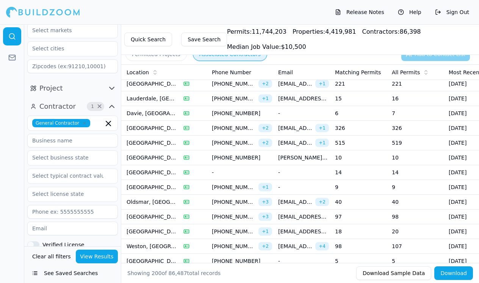
scroll to position [2385, 0]
click at [376, 200] on td "40" at bounding box center [360, 202] width 57 height 15
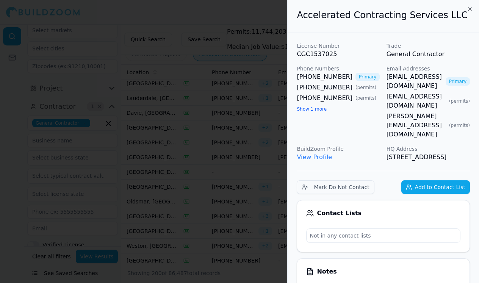
scroll to position [0, 0]
drag, startPoint x: 294, startPoint y: 76, endPoint x: 341, endPoint y: 77, distance: 47.4
click at [266, 202] on div at bounding box center [239, 141] width 479 height 283
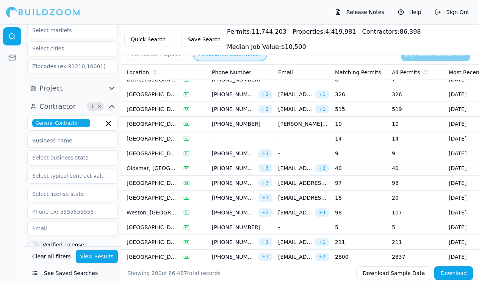
scroll to position [2420, 0]
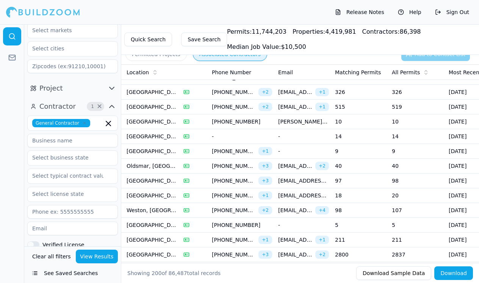
click at [363, 169] on td "40" at bounding box center [360, 166] width 57 height 15
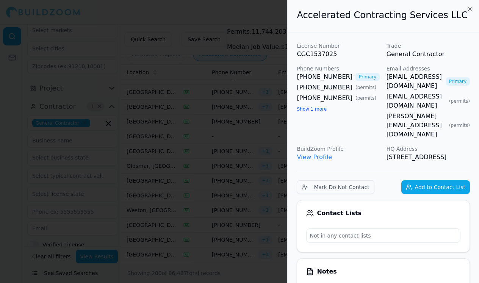
click at [279, 181] on div at bounding box center [239, 141] width 479 height 283
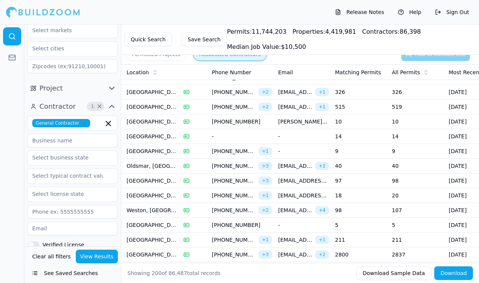
click at [367, 196] on td "18" at bounding box center [360, 195] width 57 height 15
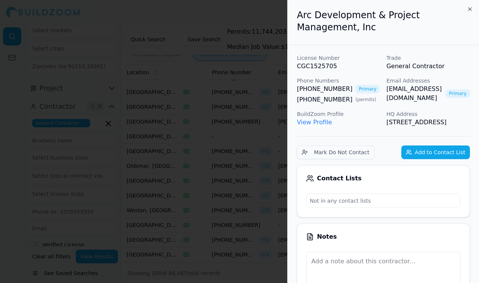
scroll to position [0, 0]
drag, startPoint x: 293, startPoint y: 91, endPoint x: 341, endPoint y: 90, distance: 48.5
click at [35, 240] on div at bounding box center [239, 141] width 479 height 283
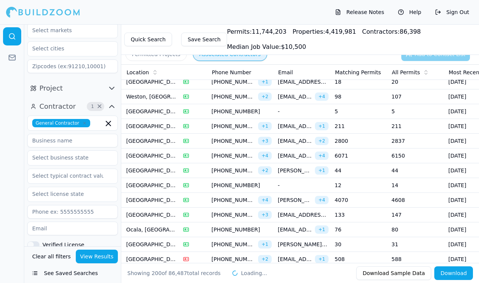
scroll to position [0, 221]
click at [359, 173] on td "44" at bounding box center [360, 170] width 57 height 15
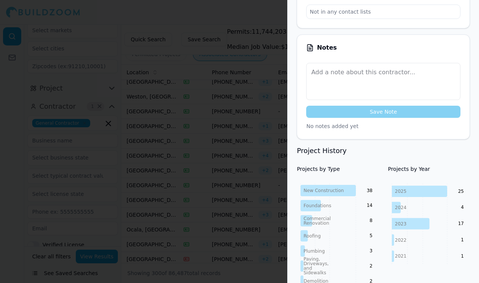
scroll to position [0, 0]
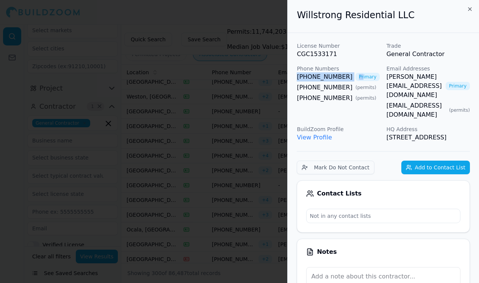
drag, startPoint x: 291, startPoint y: 78, endPoint x: 352, endPoint y: 79, distance: 60.3
click at [42, 220] on div at bounding box center [239, 141] width 479 height 283
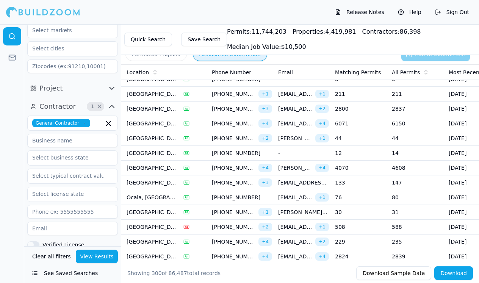
scroll to position [2569, 0]
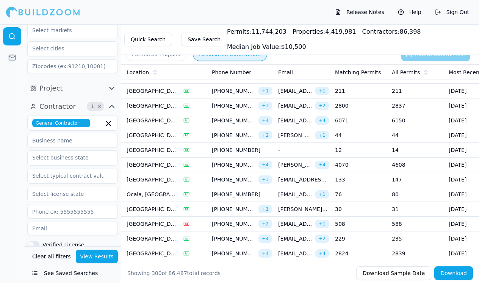
click at [368, 184] on td "133" at bounding box center [360, 180] width 57 height 15
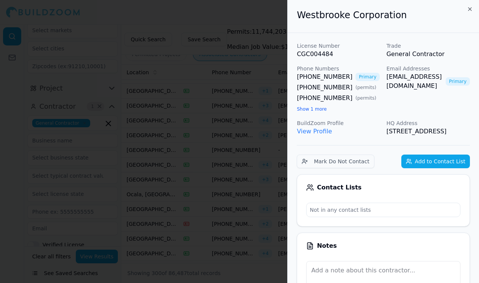
scroll to position [0, 0]
drag, startPoint x: 294, startPoint y: 75, endPoint x: 345, endPoint y: 75, distance: 50.8
click at [29, 210] on div at bounding box center [239, 141] width 479 height 283
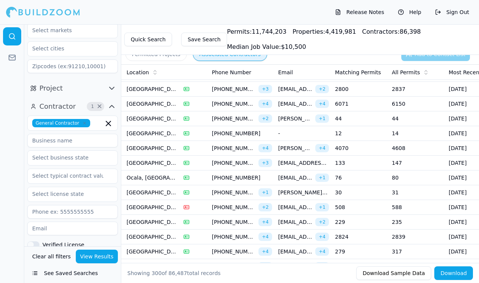
scroll to position [2587, 0]
click at [370, 189] on td "30" at bounding box center [360, 192] width 57 height 15
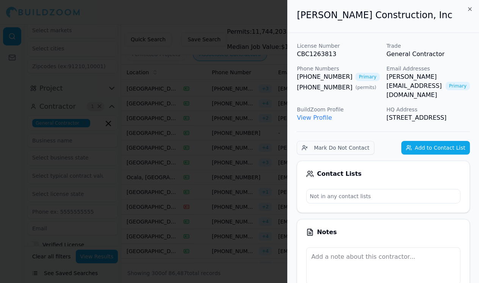
scroll to position [0, 1]
drag, startPoint x: 292, startPoint y: 73, endPoint x: 343, endPoint y: 73, distance: 50.8
click at [47, 228] on div at bounding box center [239, 141] width 479 height 283
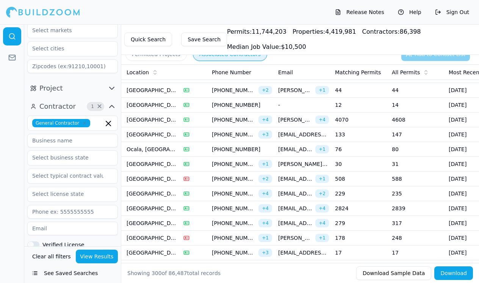
scroll to position [2633, 0]
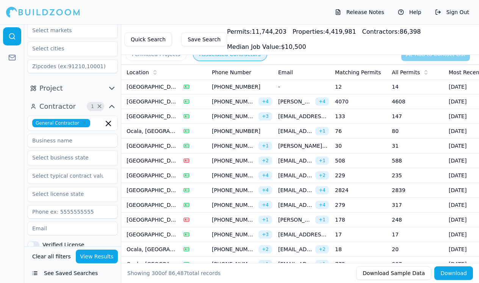
click at [374, 217] on td "178" at bounding box center [360, 220] width 57 height 15
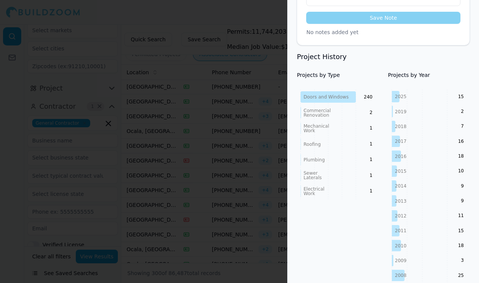
scroll to position [303, 0]
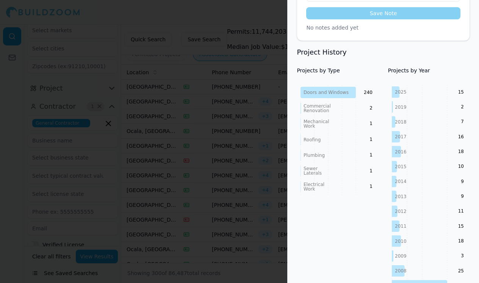
click at [222, 220] on div at bounding box center [239, 141] width 479 height 283
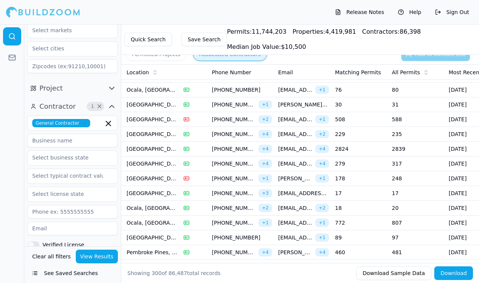
scroll to position [2676, 0]
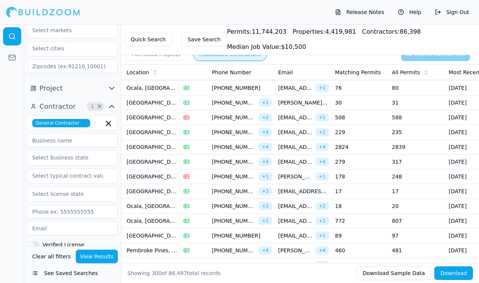
click at [350, 196] on td "17" at bounding box center [360, 191] width 57 height 15
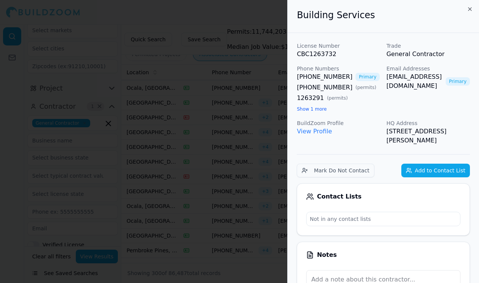
scroll to position [0, 1]
drag, startPoint x: 295, startPoint y: 70, endPoint x: 342, endPoint y: 74, distance: 46.4
drag, startPoint x: 295, startPoint y: 77, endPoint x: 341, endPoint y: 77, distance: 46.6
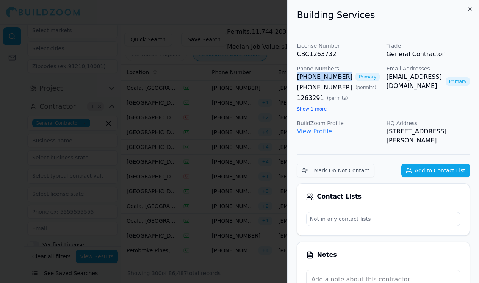
click at [269, 218] on div at bounding box center [239, 141] width 479 height 283
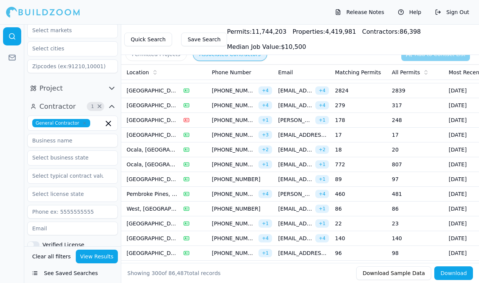
scroll to position [2734, 0]
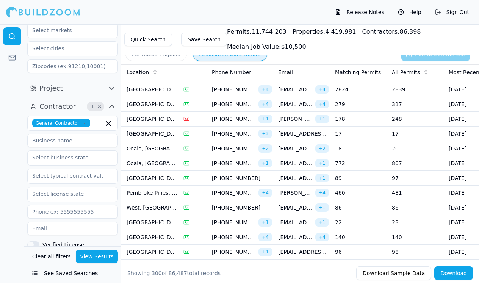
click at [370, 175] on td "89" at bounding box center [360, 178] width 57 height 15
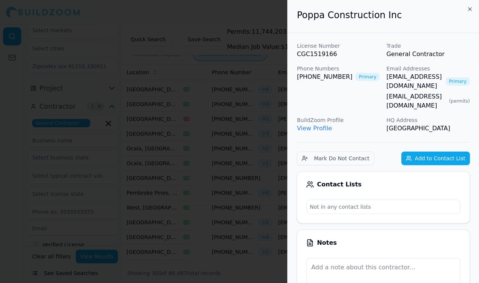
scroll to position [0, 0]
drag, startPoint x: 295, startPoint y: 71, endPoint x: 341, endPoint y: 74, distance: 45.6
click at [316, 93] on div "License Number CGC1519166 Trade General Contractor Phone Numbers [PHONE_NUMBER]…" at bounding box center [383, 87] width 173 height 91
drag, startPoint x: 295, startPoint y: 75, endPoint x: 343, endPoint y: 79, distance: 48.7
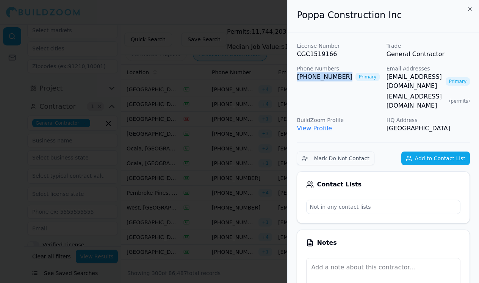
click at [9, 201] on div at bounding box center [239, 141] width 479 height 283
click at [270, 207] on div at bounding box center [239, 141] width 479 height 283
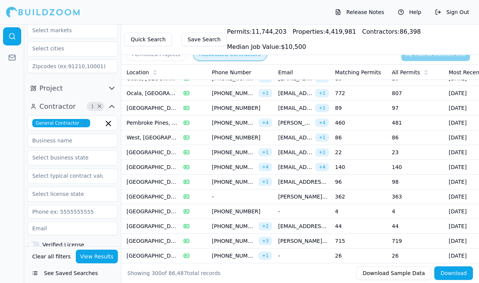
scroll to position [2828, 0]
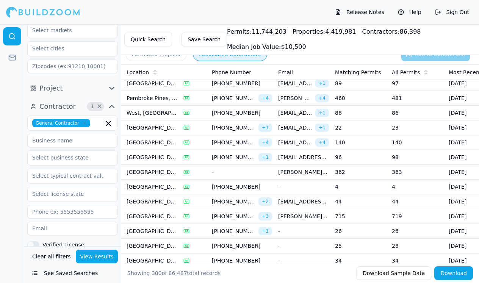
click at [374, 154] on td "96" at bounding box center [360, 157] width 57 height 15
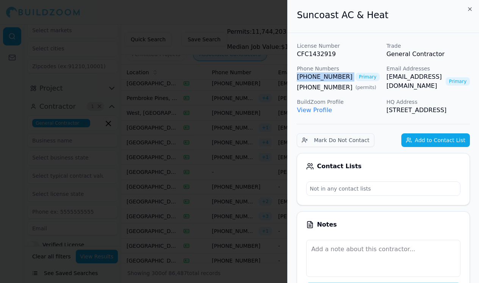
drag, startPoint x: 294, startPoint y: 74, endPoint x: 345, endPoint y: 74, distance: 51.6
